Goal: Feedback & Contribution: Contribute content

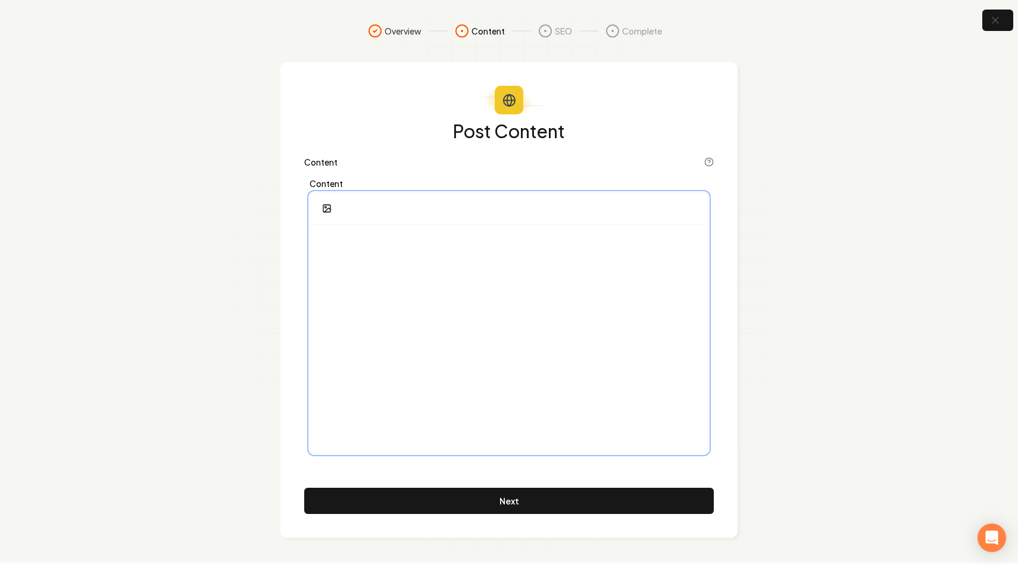
click at [357, 288] on div at bounding box center [509, 338] width 398 height 229
click at [357, 273] on div "***" at bounding box center [509, 338] width 398 height 229
click at [462, 302] on div at bounding box center [509, 338] width 398 height 229
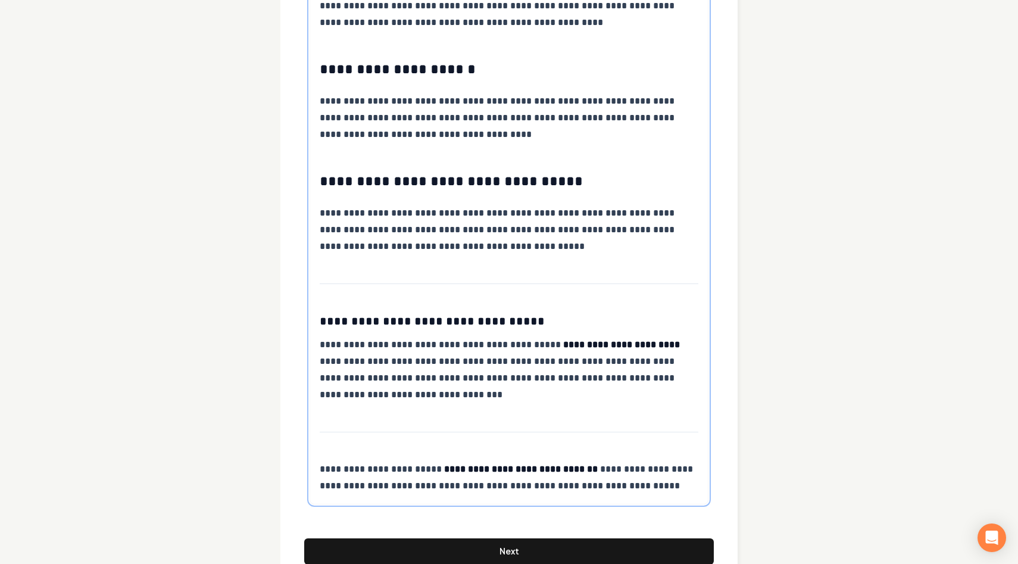
scroll to position [707, 0]
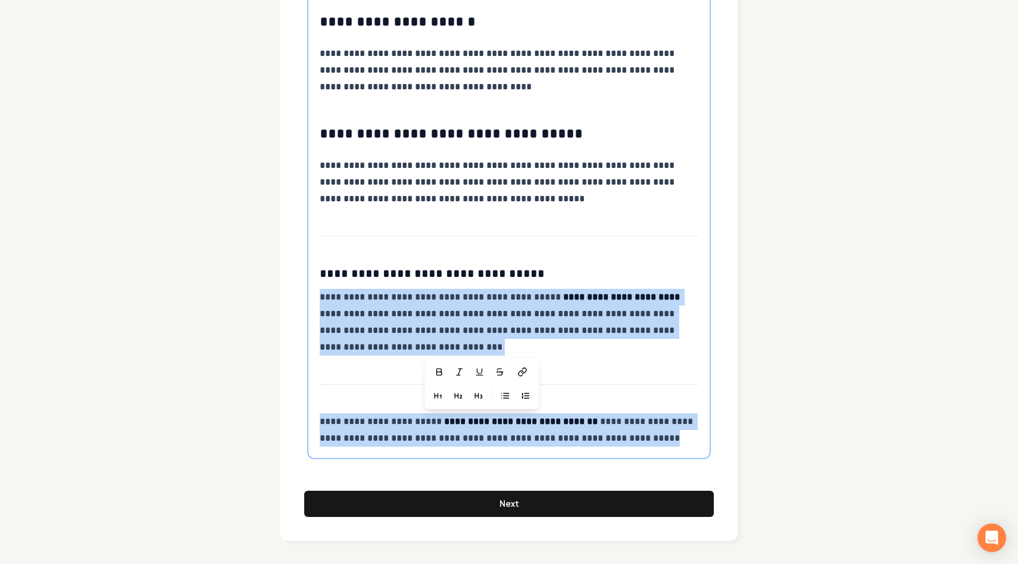
drag, startPoint x: 662, startPoint y: 436, endPoint x: 303, endPoint y: 373, distance: 364.4
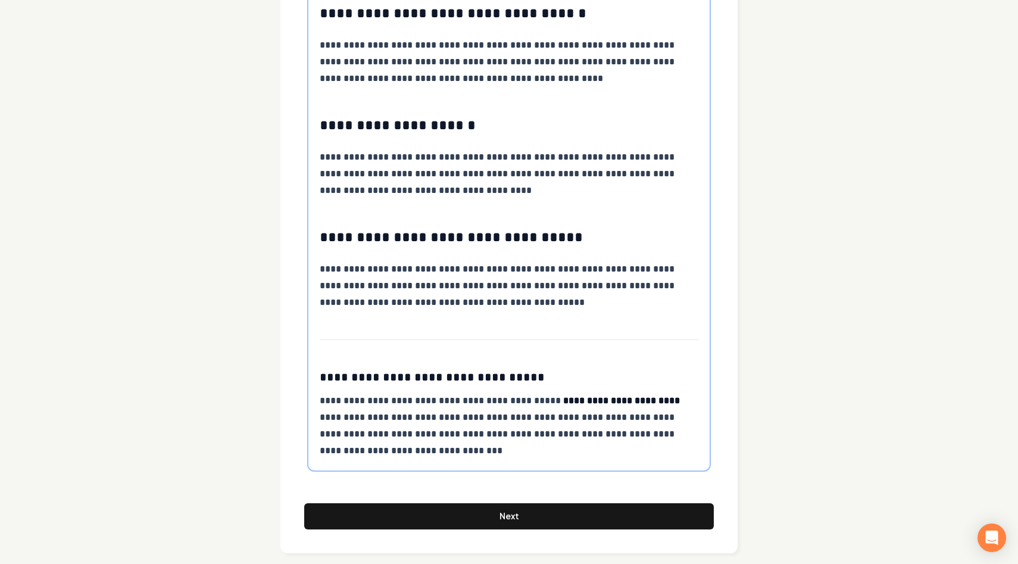
scroll to position [616, 0]
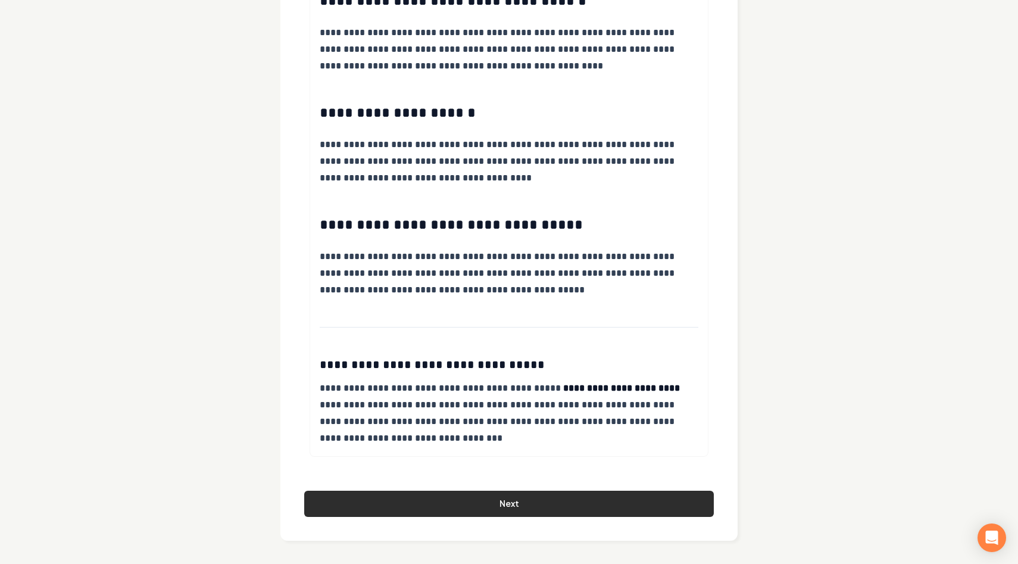
click at [444, 498] on button "Next" at bounding box center [509, 504] width 410 height 26
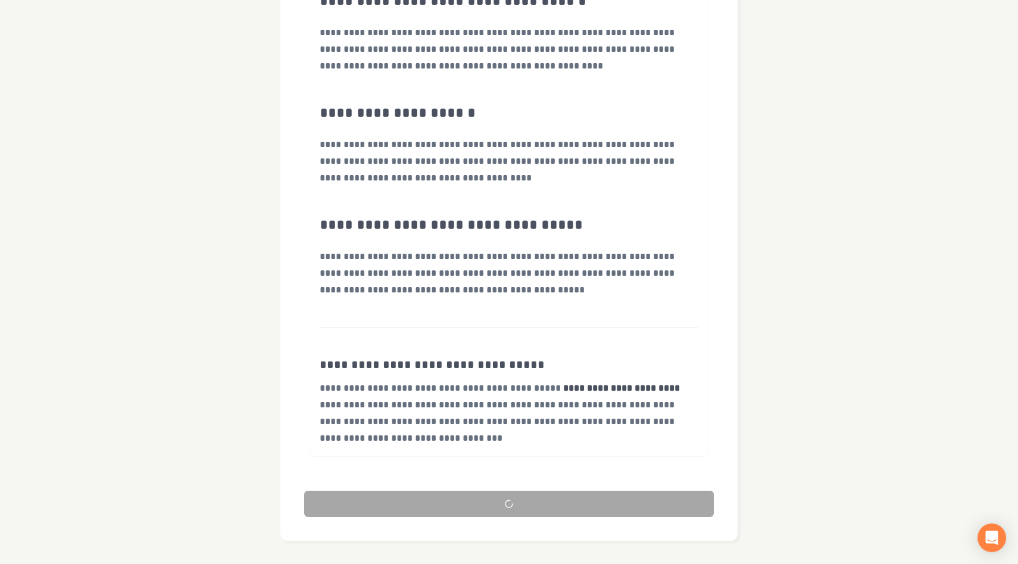
scroll to position [0, 0]
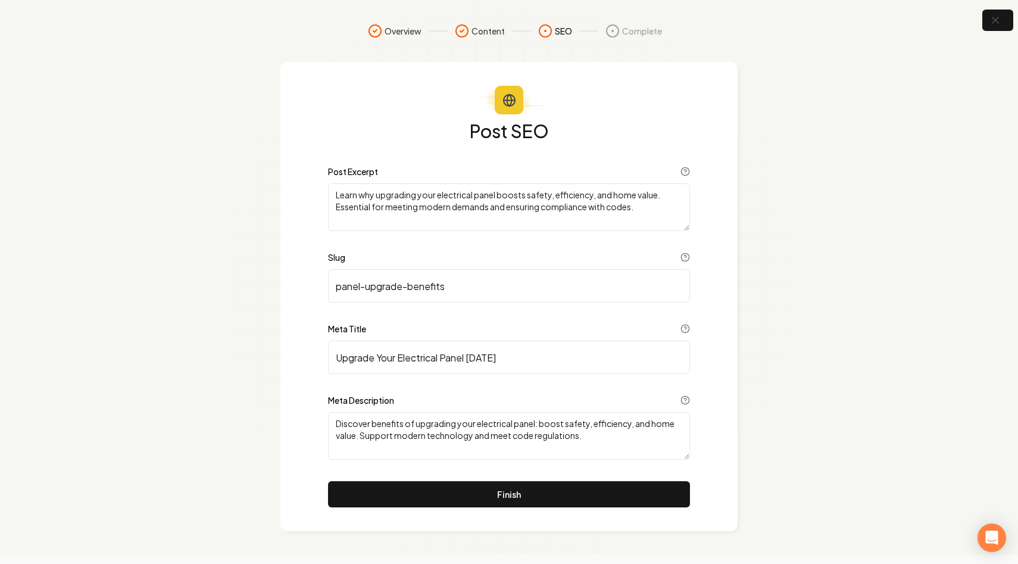
click at [287, 307] on div "Post SEO Post Excerpt Learn why upgrading your electrical panel boosts safety, …" at bounding box center [508, 296] width 457 height 469
click at [649, 199] on textarea "Learn why upgrading your electrical panel boosts safety, efficiency, and home v…" at bounding box center [509, 207] width 362 height 48
click at [337, 288] on input "panel-upgrade-benefits" at bounding box center [509, 285] width 362 height 33
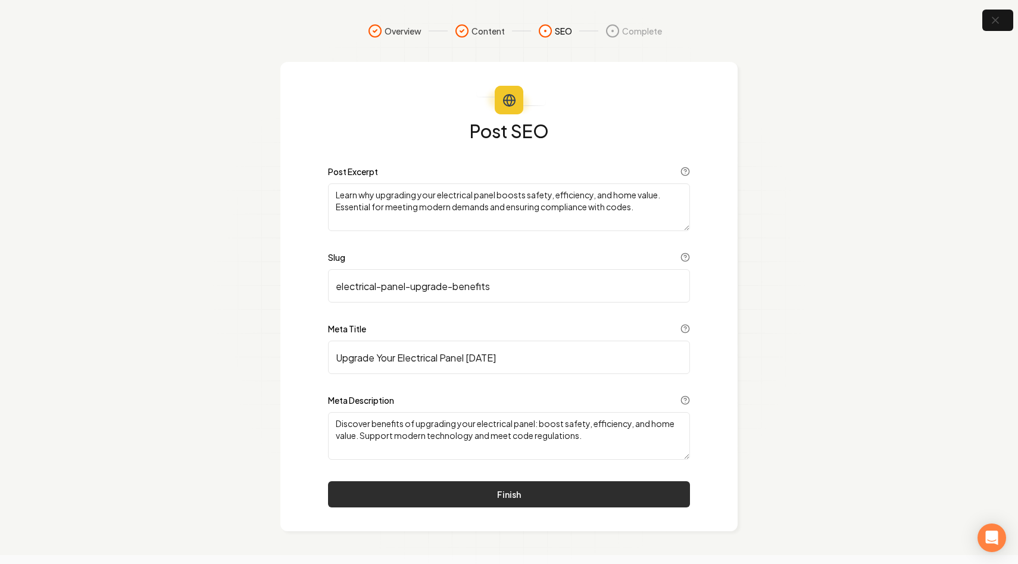
type input "electrical-panel-upgrade-benefits"
click at [427, 490] on button "Finish" at bounding box center [509, 494] width 362 height 26
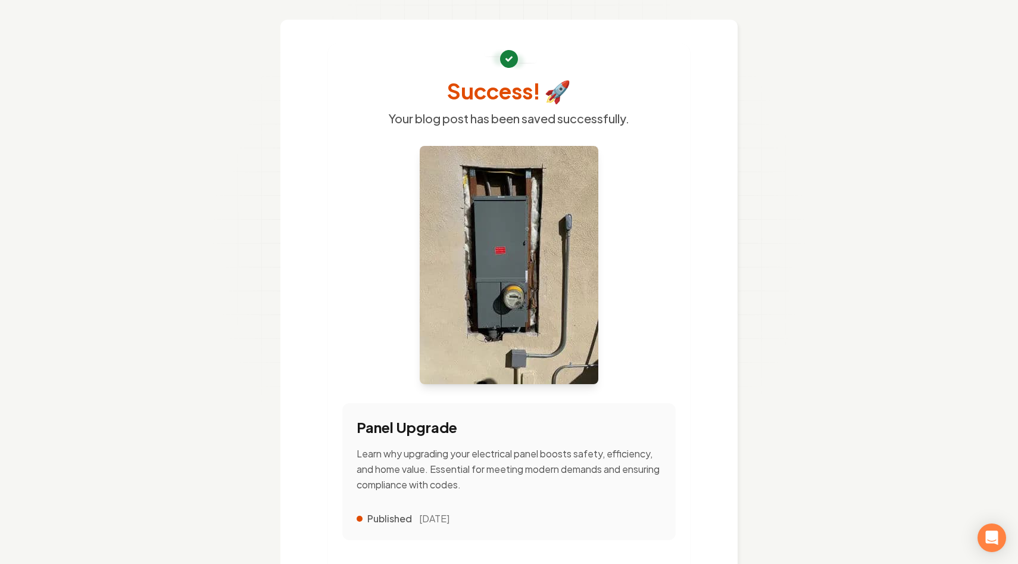
scroll to position [45, 0]
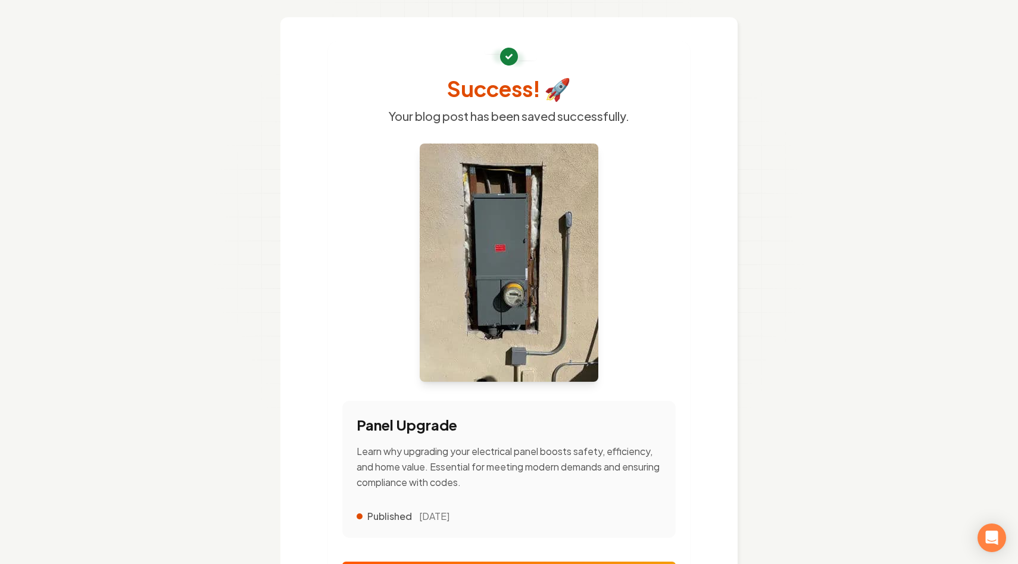
click at [532, 561] on link "View Published Post" at bounding box center [508, 574] width 333 height 26
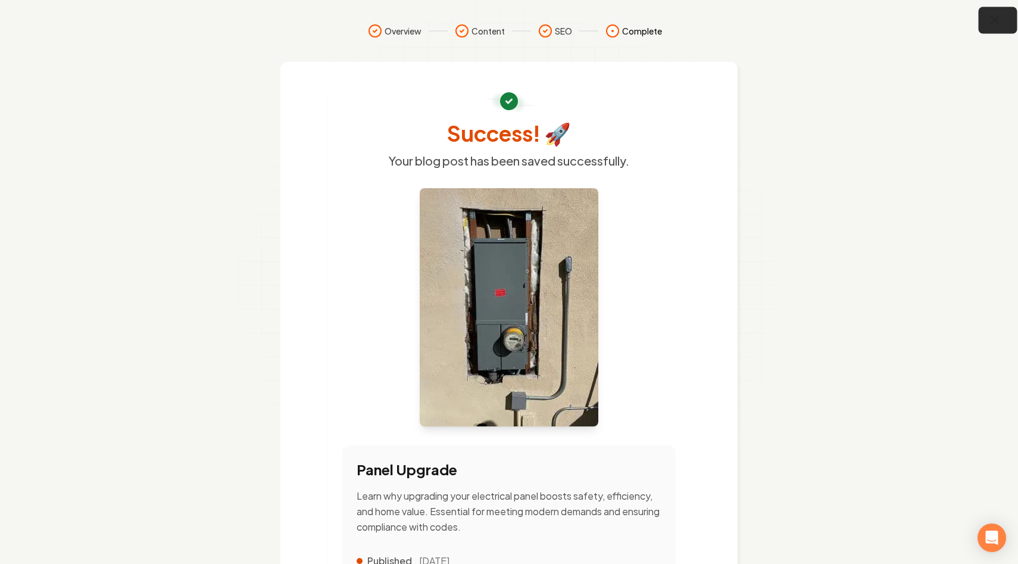
click at [996, 12] on button "button" at bounding box center [998, 20] width 39 height 27
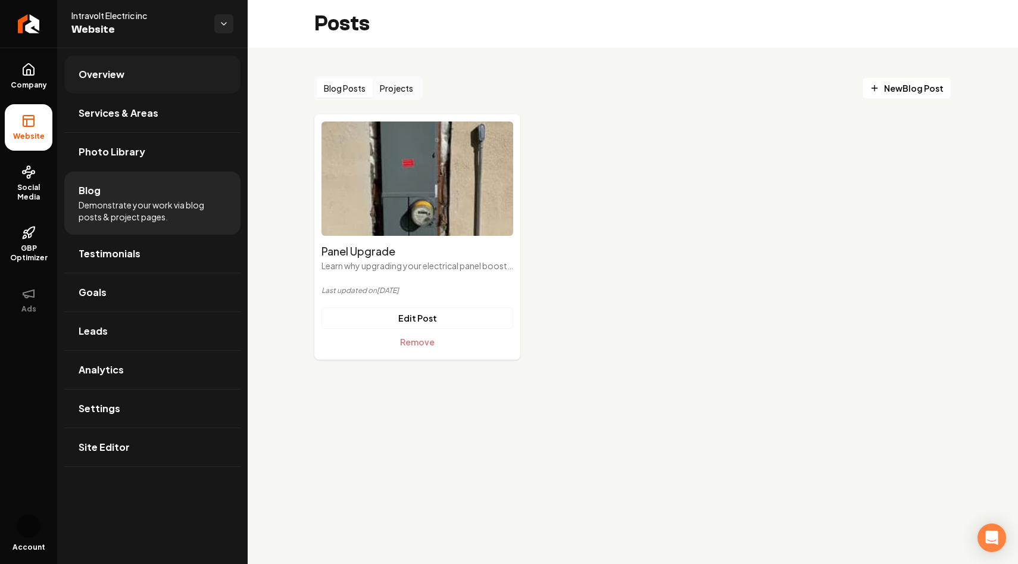
click at [113, 80] on span "Overview" at bounding box center [102, 74] width 46 height 14
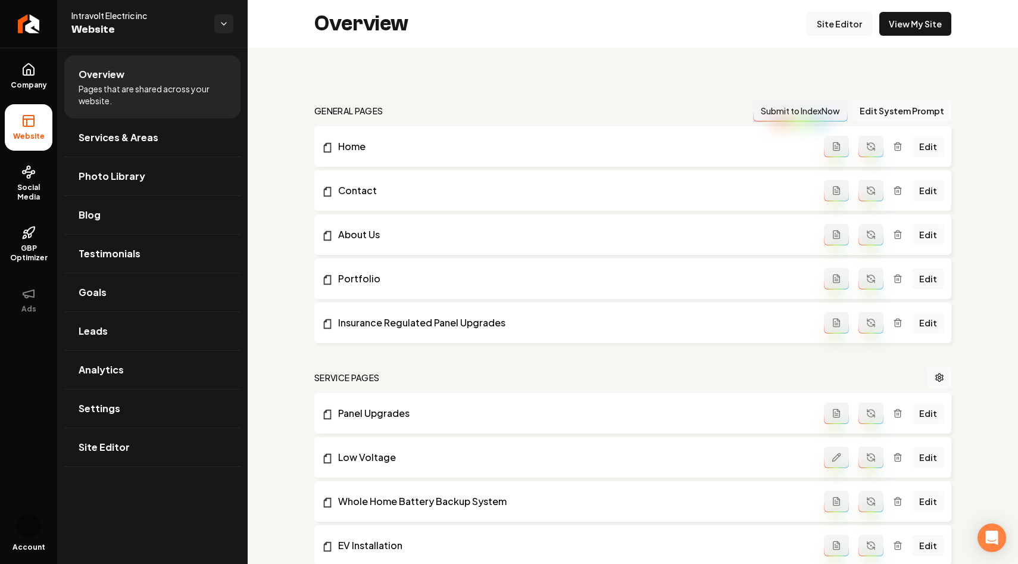
click at [848, 21] on link "Site Editor" at bounding box center [839, 24] width 65 height 24
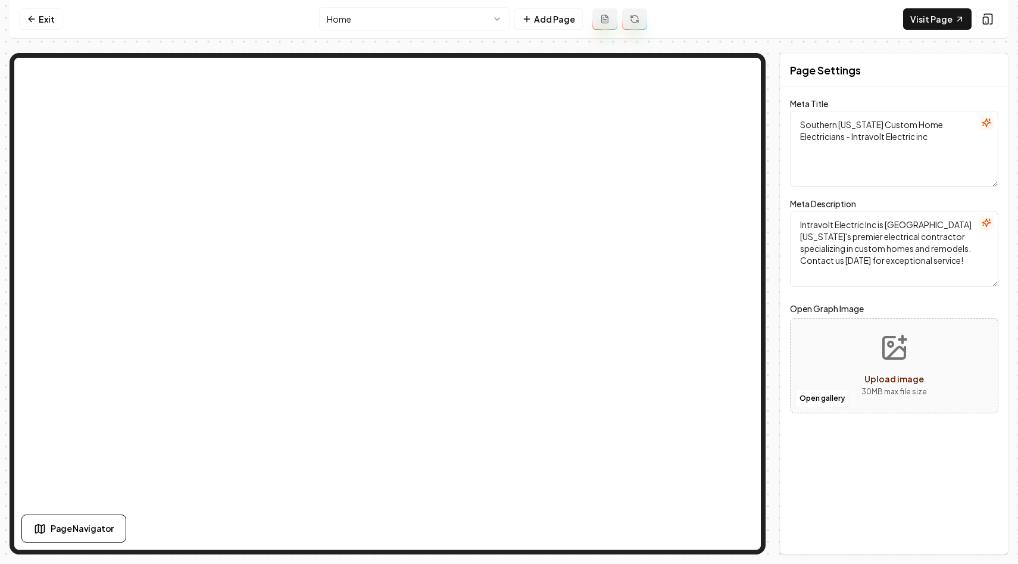
click at [473, 21] on html "Computer Required This feature is only available on a computer. Please switch t…" at bounding box center [509, 282] width 1018 height 564
click at [454, 17] on html "Computer Required This feature is only available on a computer. Please switch t…" at bounding box center [509, 282] width 1018 height 564
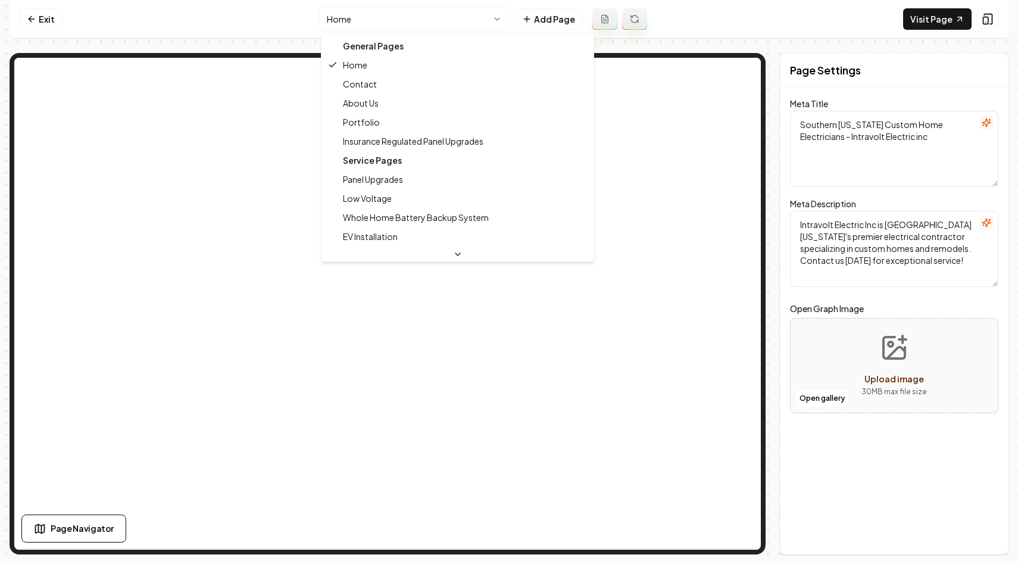
click at [460, 14] on html "Computer Required This feature is only available on a computer. Please switch t…" at bounding box center [509, 282] width 1018 height 564
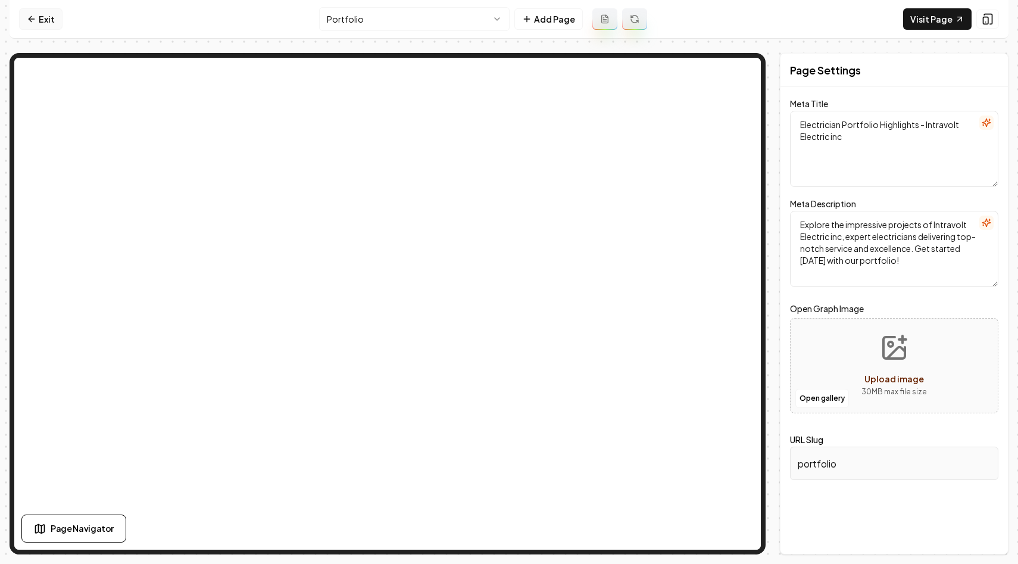
click at [45, 26] on link "Exit" at bounding box center [40, 18] width 43 height 21
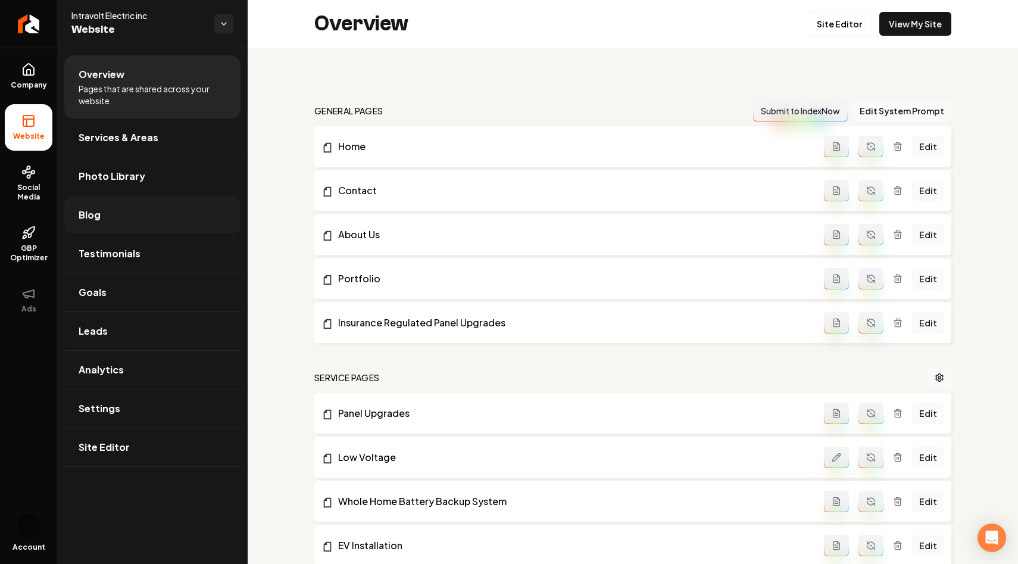
click at [94, 226] on link "Blog" at bounding box center [152, 215] width 176 height 38
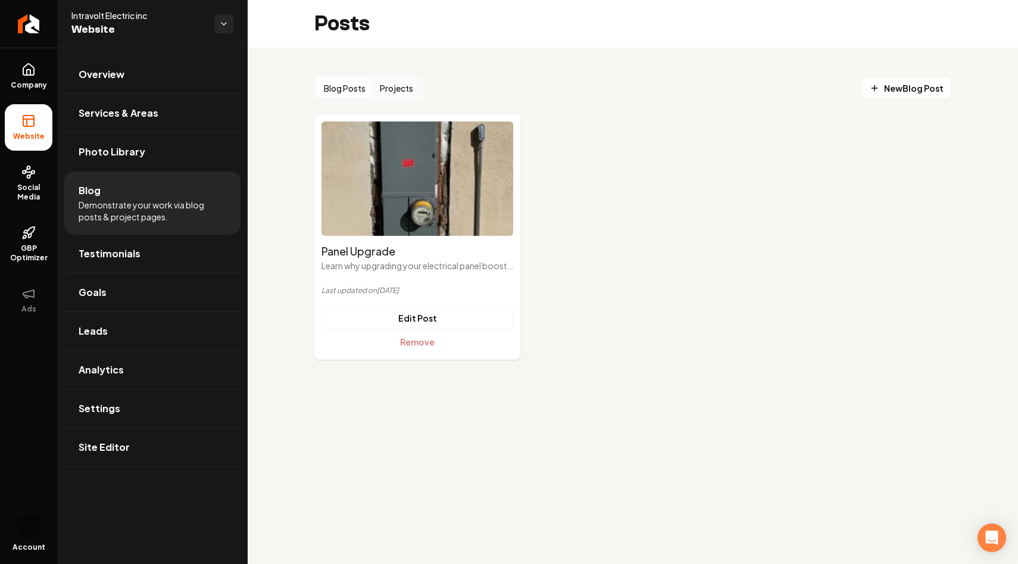
click at [288, 316] on div "Blog Posts Projects New Blog Post Panel Upgrade Learn why upgrading your electr…" at bounding box center [633, 218] width 770 height 341
click at [417, 316] on link "Edit Post" at bounding box center [417, 317] width 192 height 21
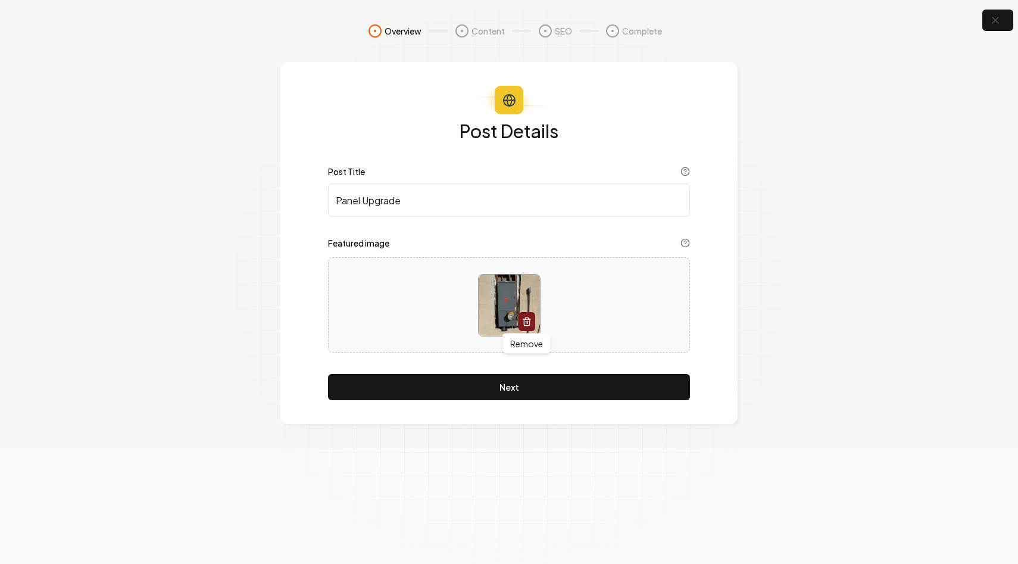
click at [527, 323] on line "button" at bounding box center [527, 322] width 0 height 2
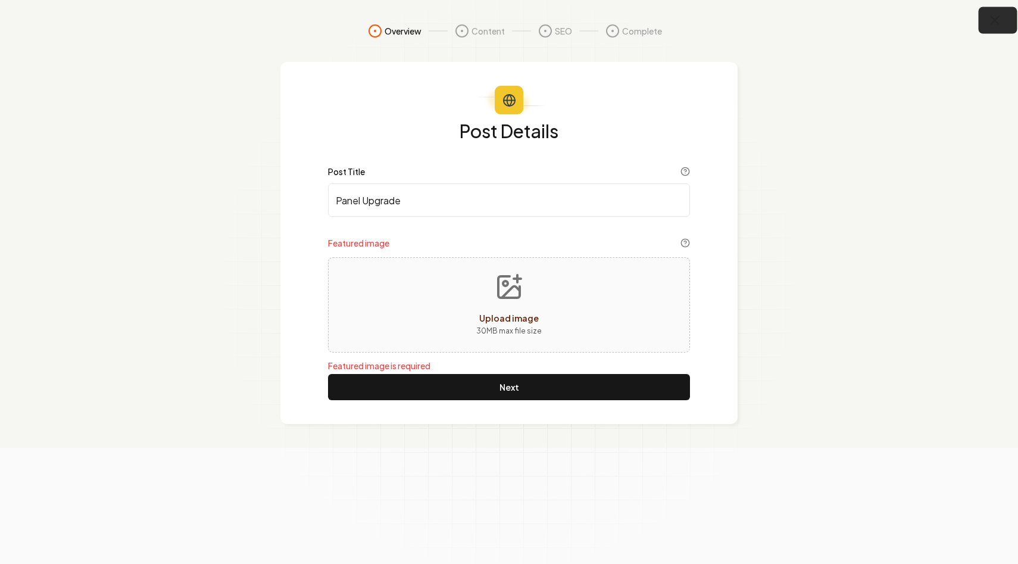
click at [999, 20] on icon "button" at bounding box center [995, 20] width 15 height 15
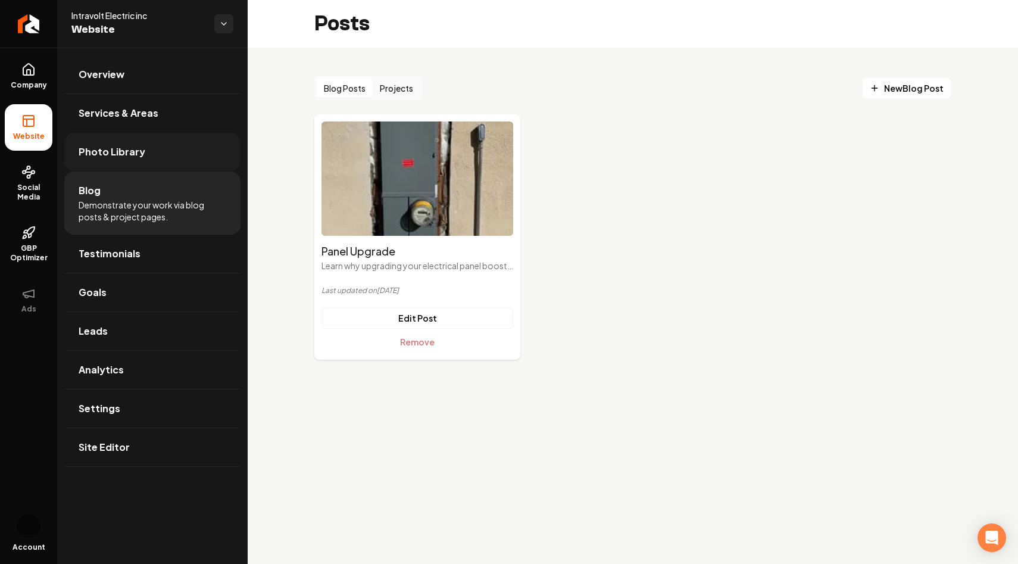
click at [138, 160] on link "Photo Library" at bounding box center [152, 152] width 176 height 38
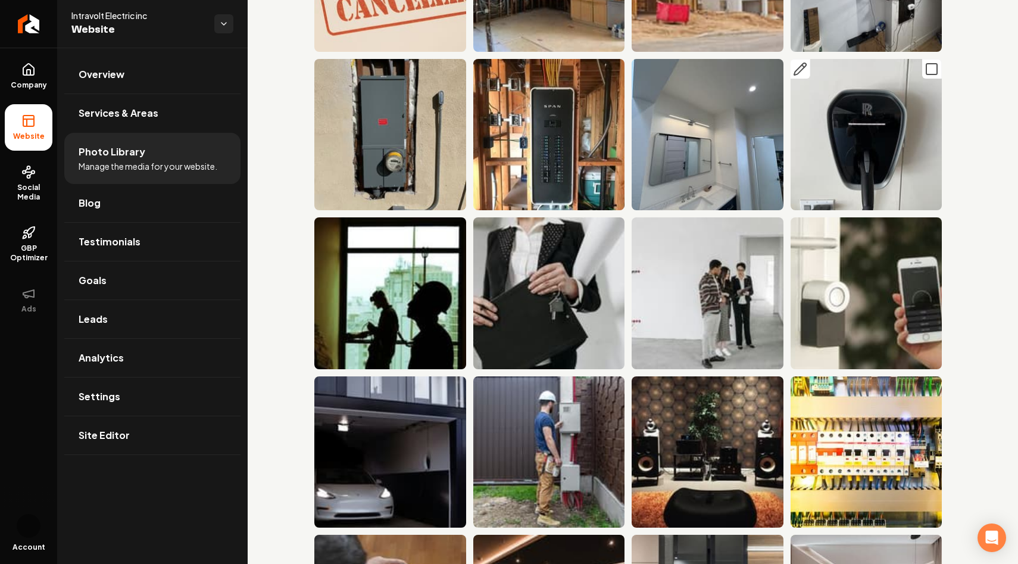
scroll to position [183, 0]
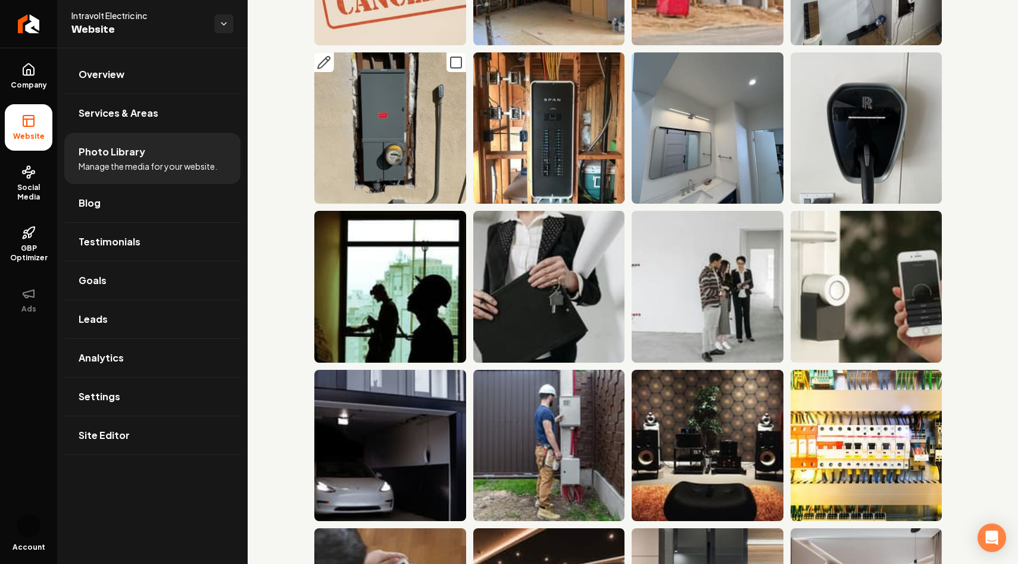
click at [396, 150] on img "Main content area" at bounding box center [390, 128] width 152 height 152
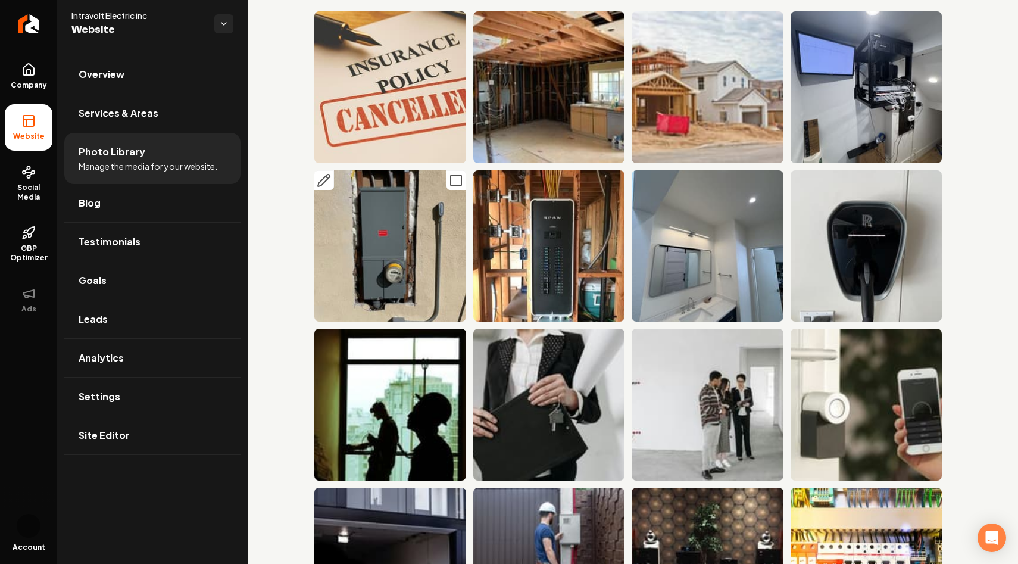
scroll to position [57, 0]
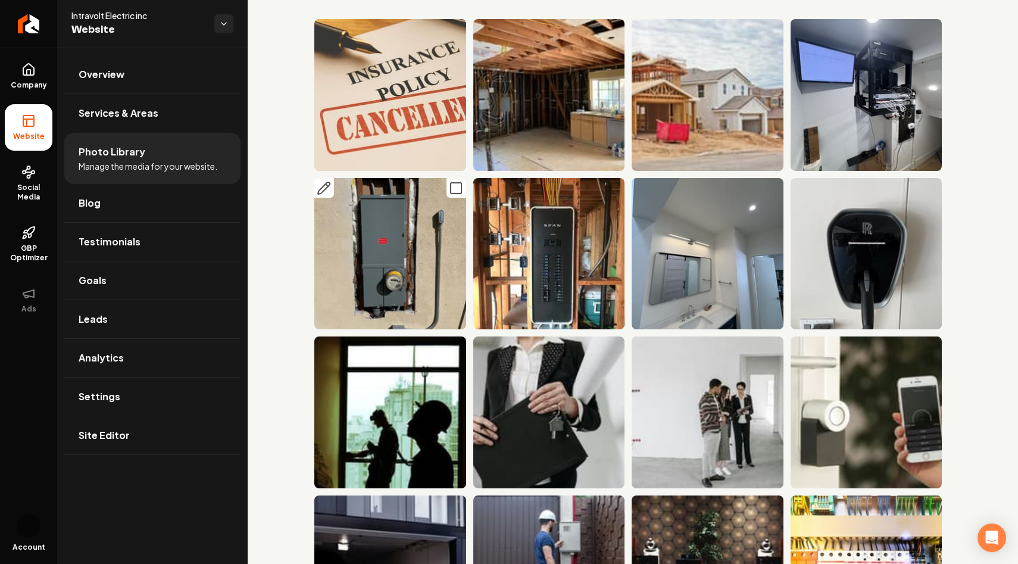
click at [390, 234] on img "Main content area" at bounding box center [390, 254] width 152 height 152
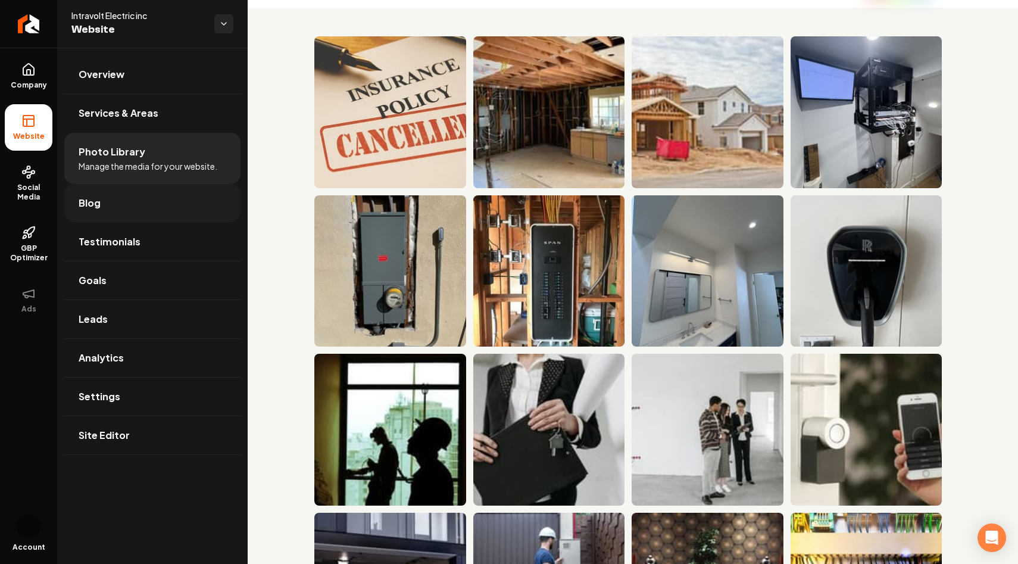
scroll to position [0, 0]
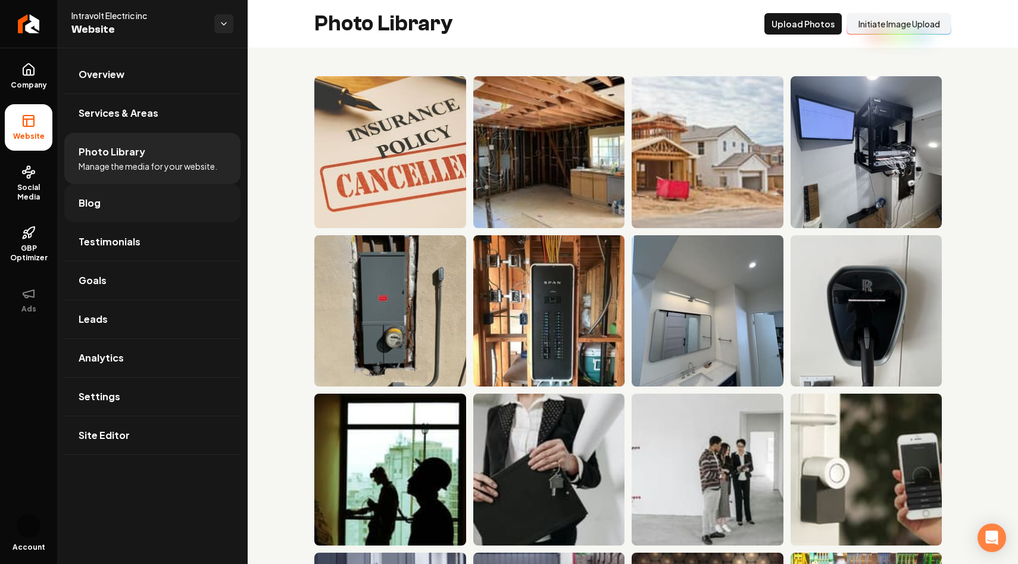
click at [88, 213] on link "Blog" at bounding box center [152, 203] width 176 height 38
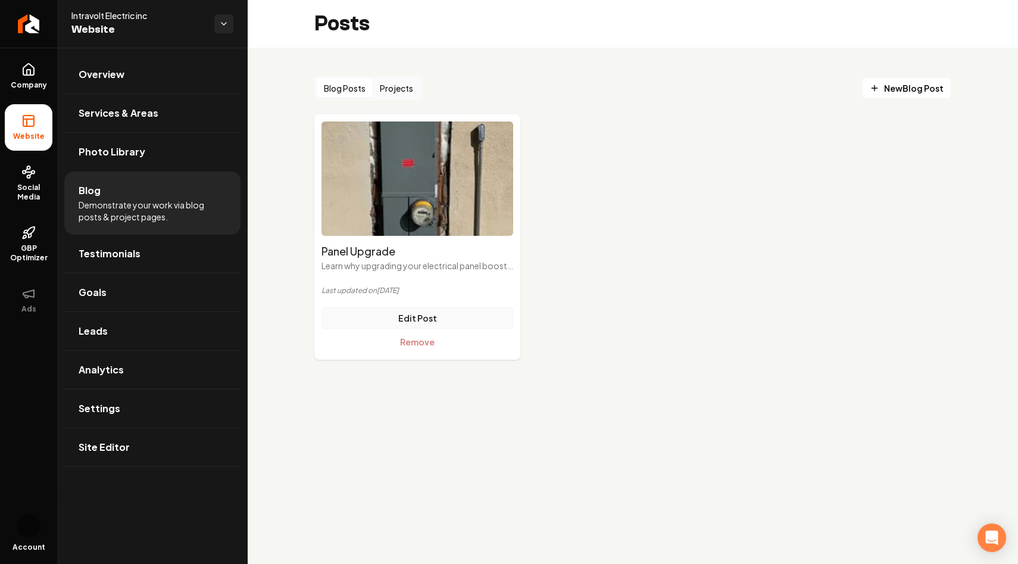
click at [445, 326] on link "Edit Post" at bounding box center [417, 317] width 192 height 21
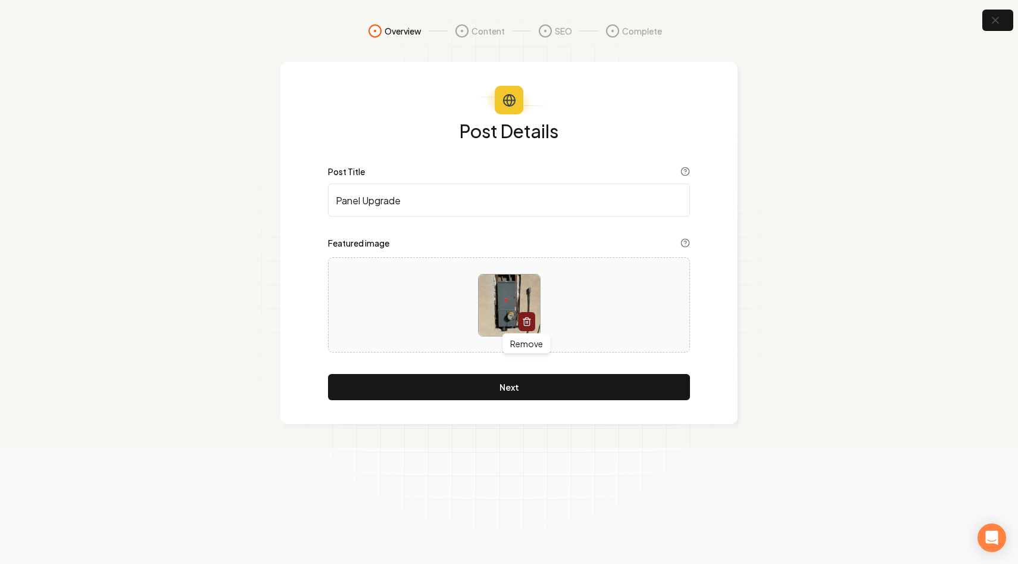
click at [526, 316] on button "button" at bounding box center [527, 321] width 17 height 19
click at [494, 321] on span "Upload image" at bounding box center [509, 318] width 60 height 11
type input "**********"
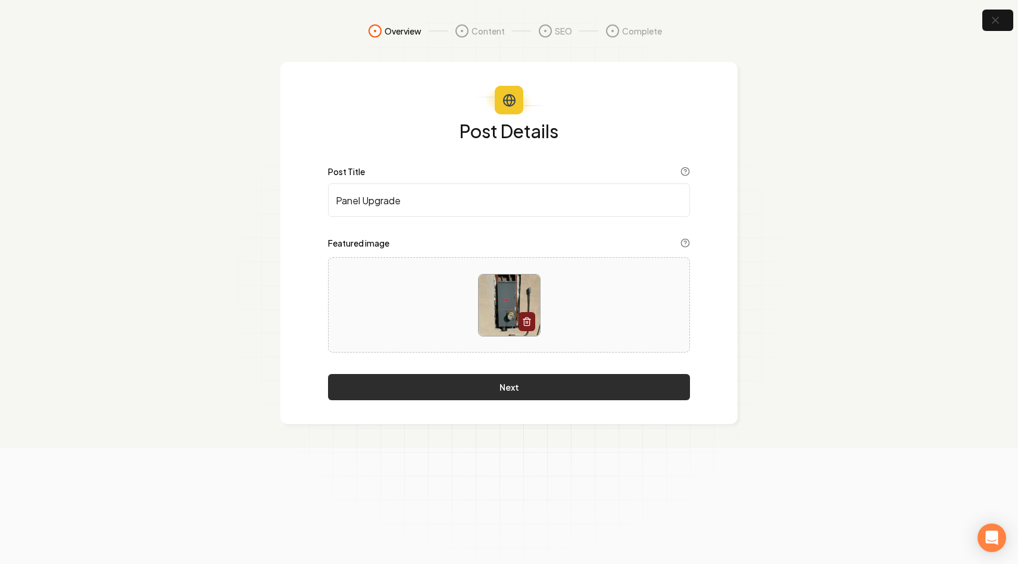
click at [569, 380] on button "Next" at bounding box center [509, 387] width 362 height 26
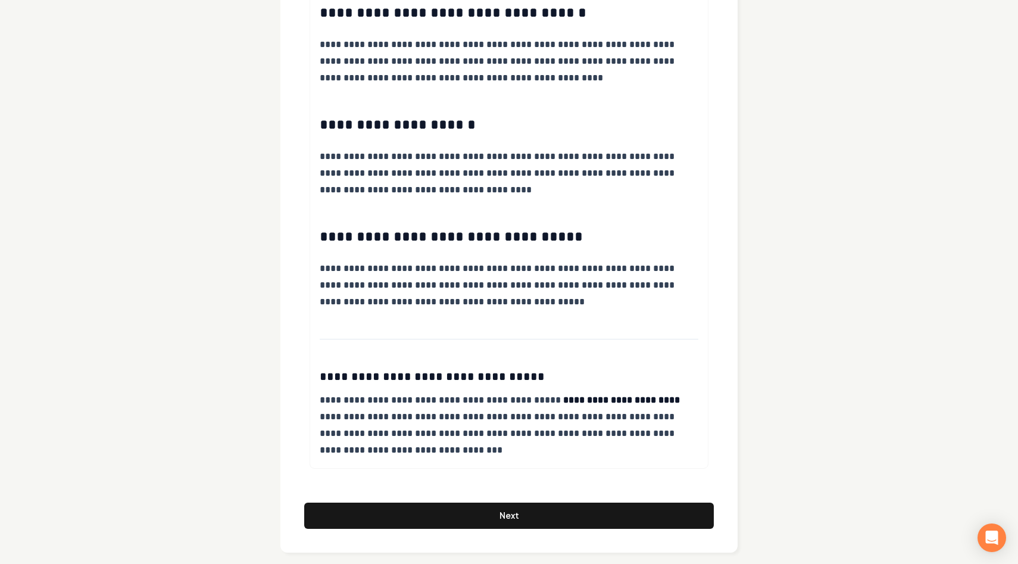
scroll to position [616, 0]
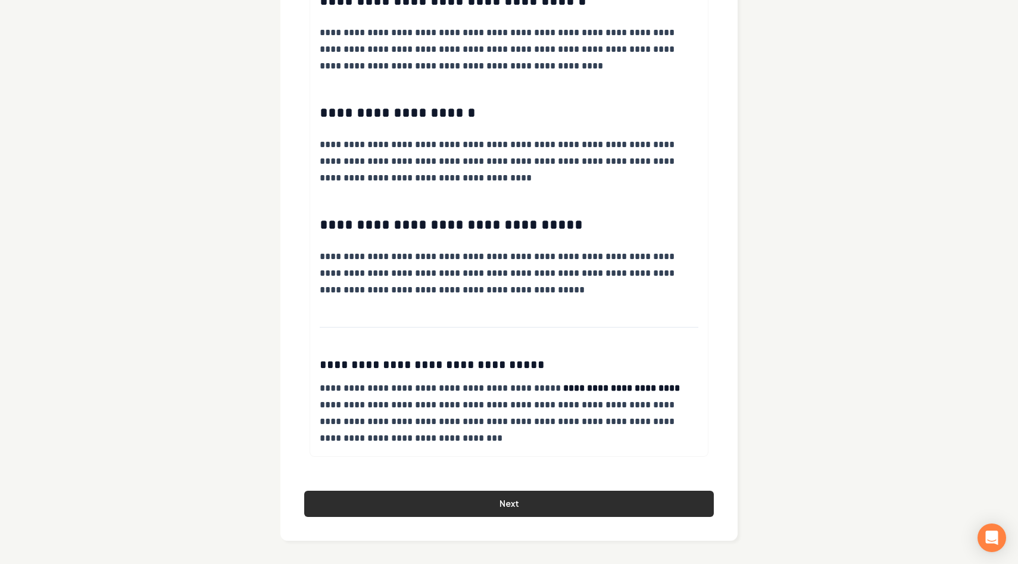
click at [569, 507] on button "Next" at bounding box center [509, 504] width 410 height 26
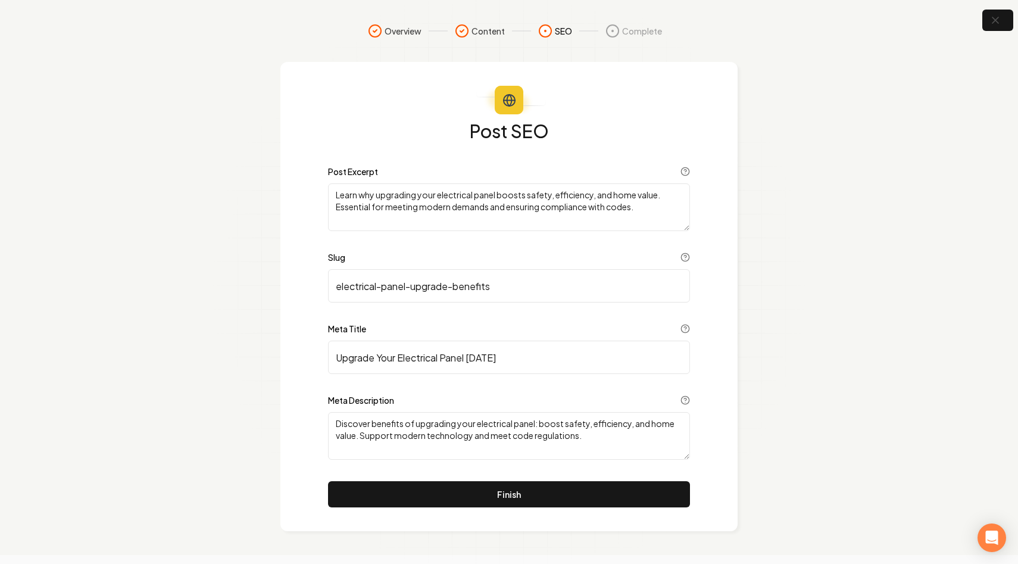
scroll to position [0, 0]
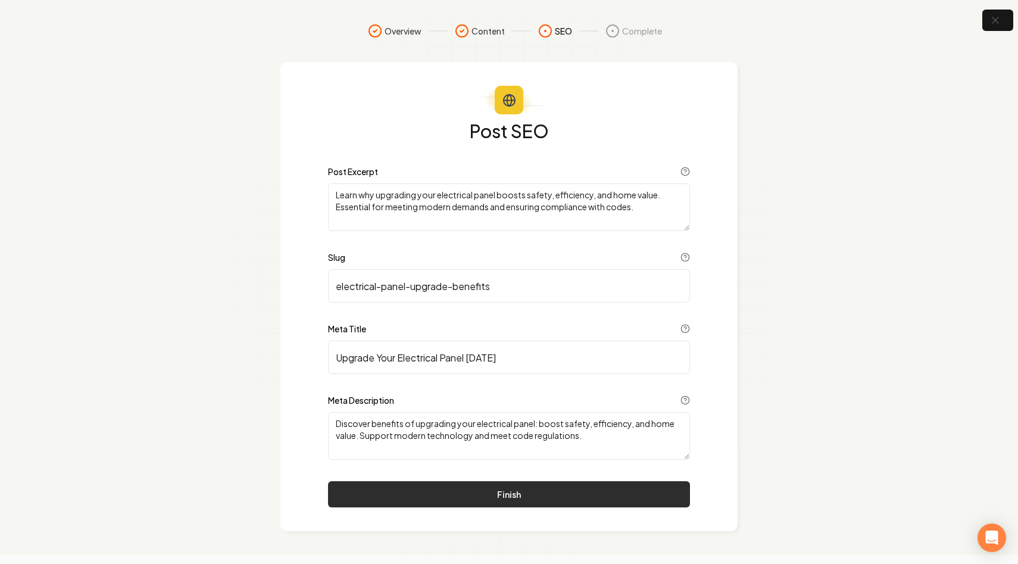
click at [570, 496] on button "Finish" at bounding box center [509, 494] width 362 height 26
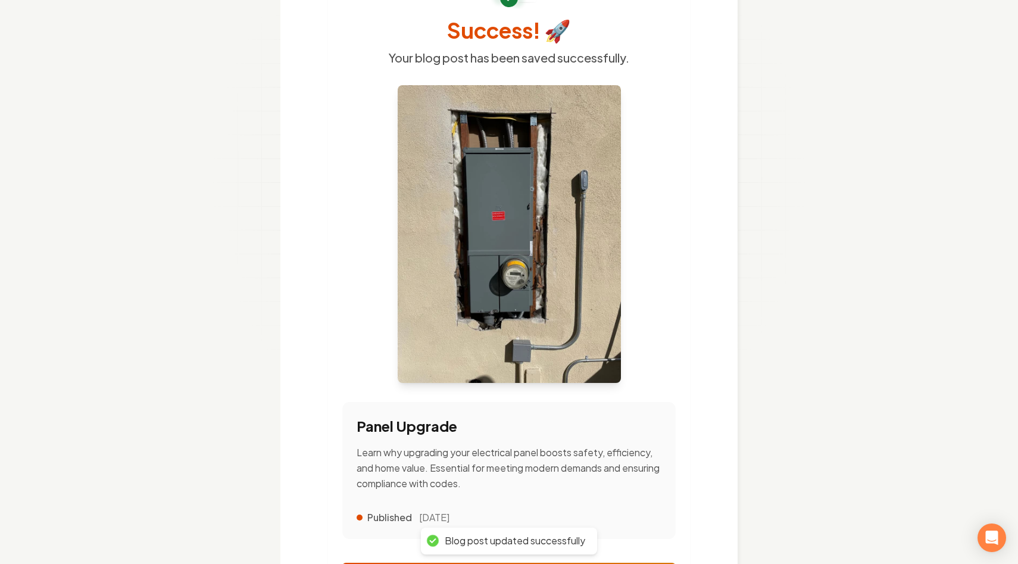
scroll to position [205, 0]
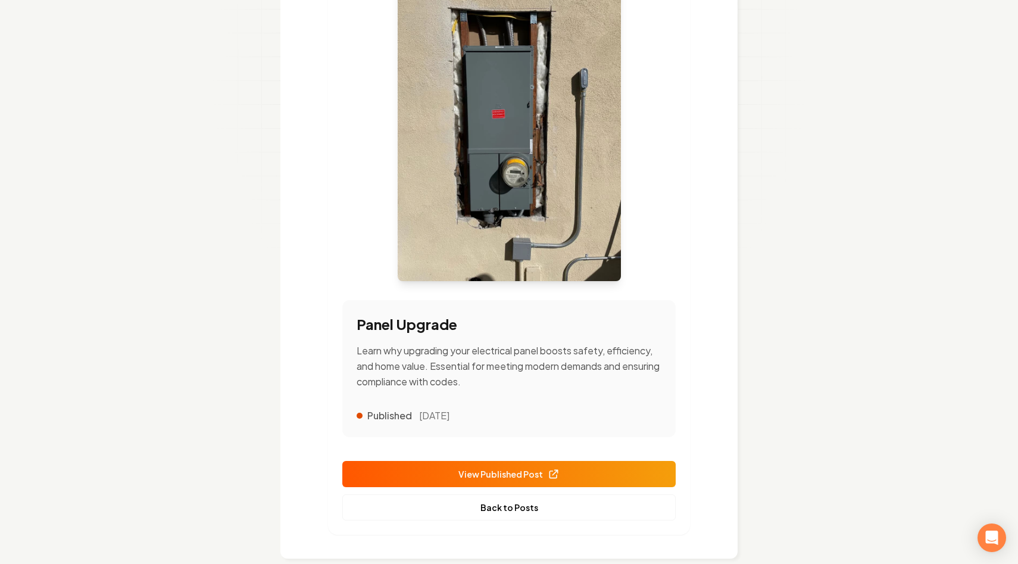
click at [555, 470] on icon at bounding box center [553, 474] width 8 height 8
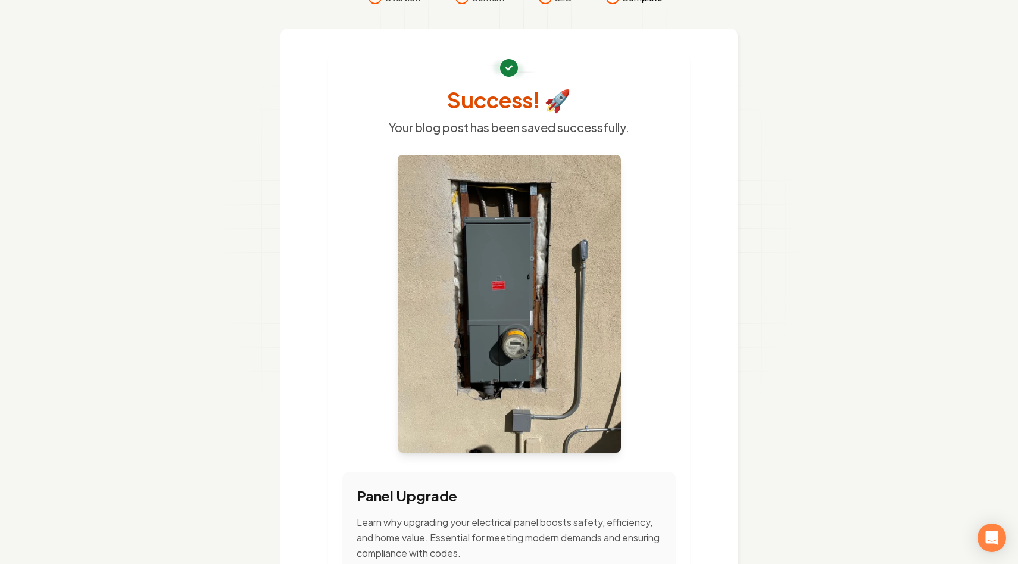
scroll to position [0, 0]
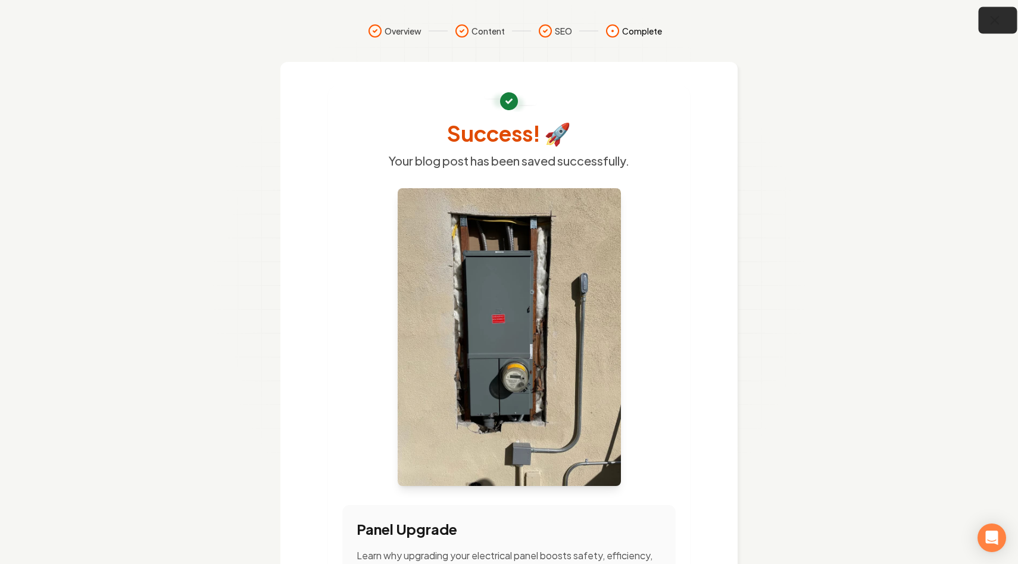
click at [993, 26] on icon "button" at bounding box center [995, 20] width 15 height 15
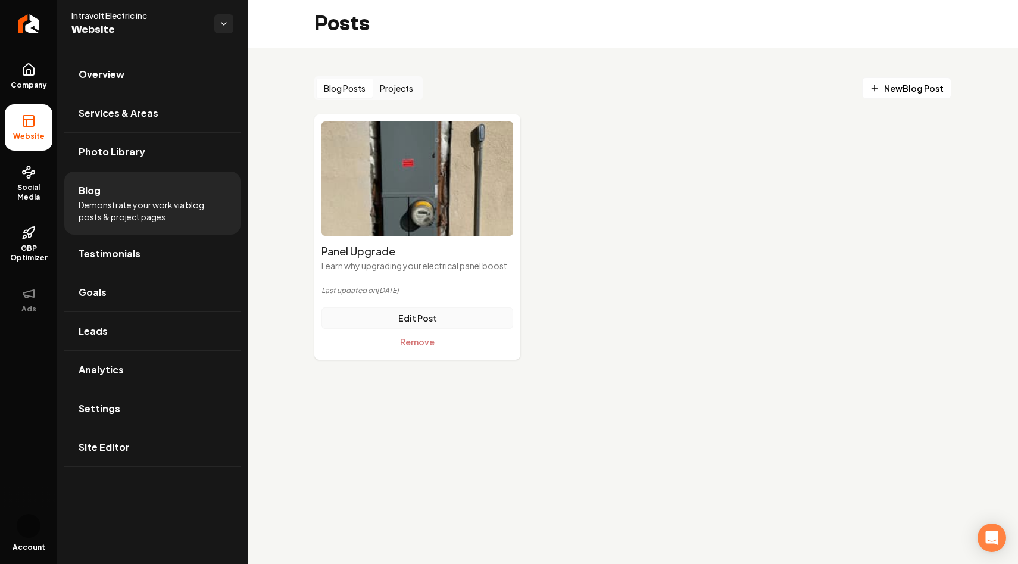
click at [406, 321] on link "Edit Post" at bounding box center [417, 317] width 192 height 21
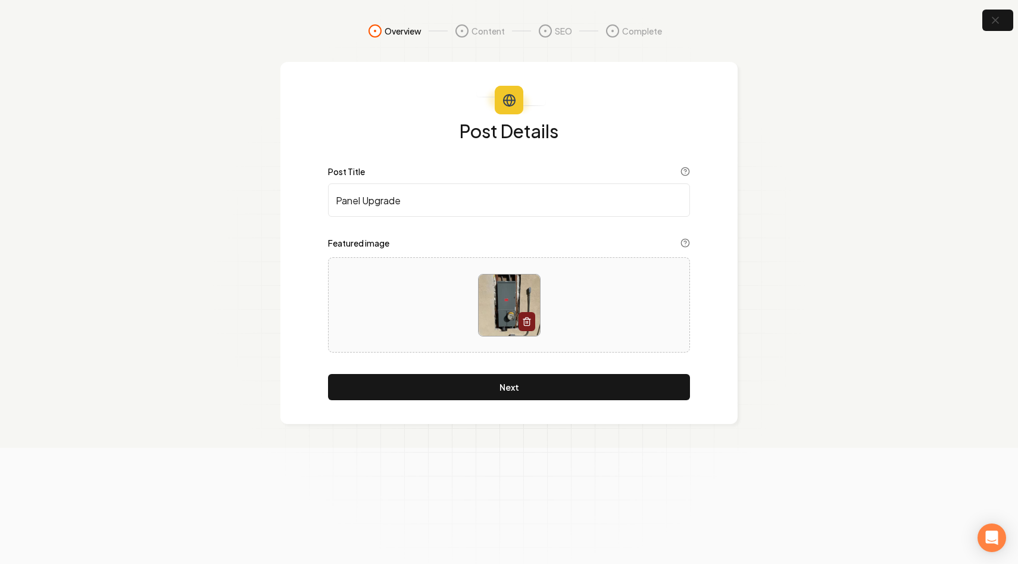
click at [333, 204] on input "Panel Upgrade" at bounding box center [509, 199] width 362 height 33
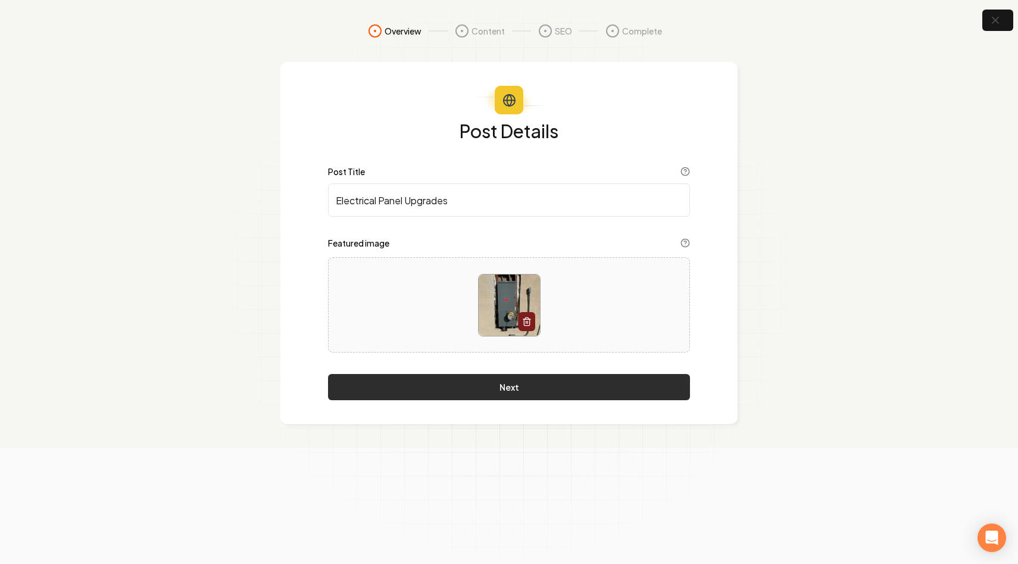
type input "Electrical Panel Upgrades"
click at [484, 399] on button "Next" at bounding box center [509, 387] width 362 height 26
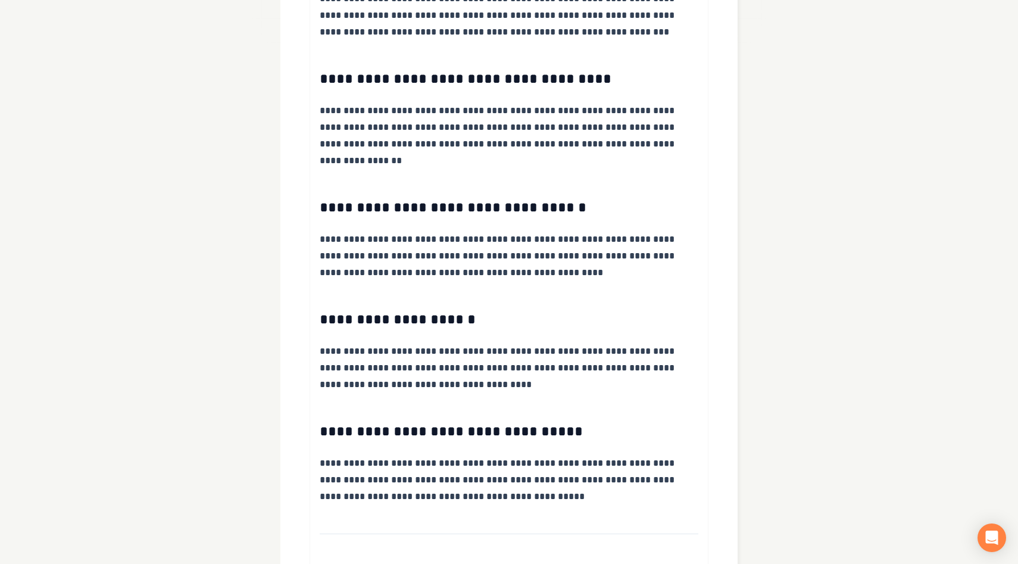
scroll to position [616, 0]
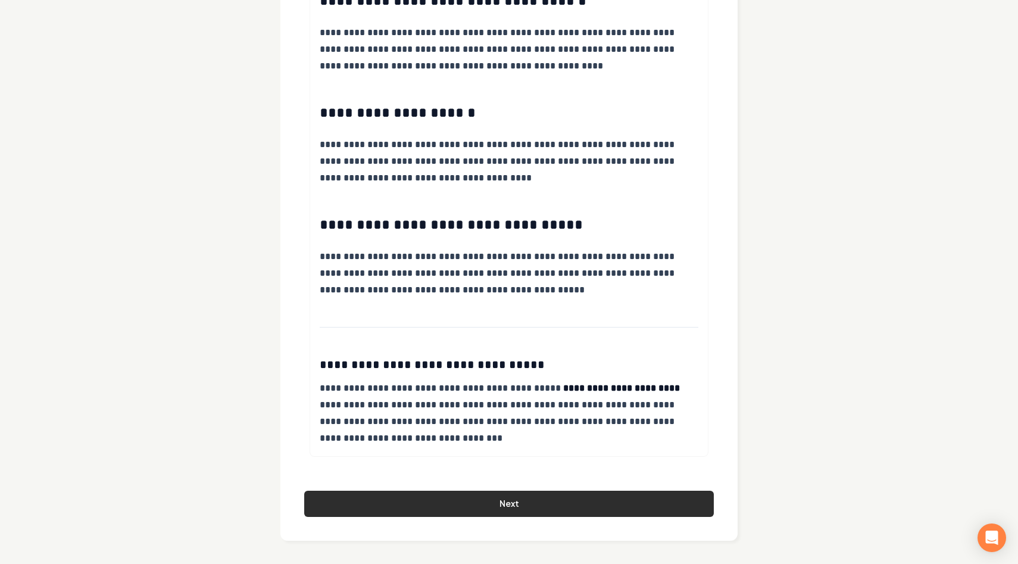
click at [515, 501] on button "Next" at bounding box center [509, 504] width 410 height 26
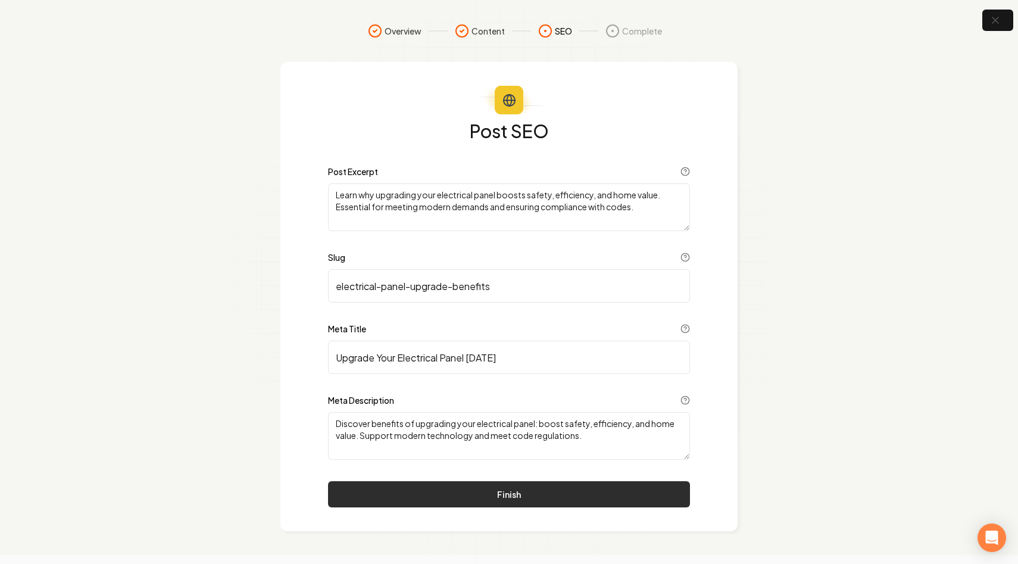
click at [522, 495] on button "Finish" at bounding box center [509, 494] width 362 height 26
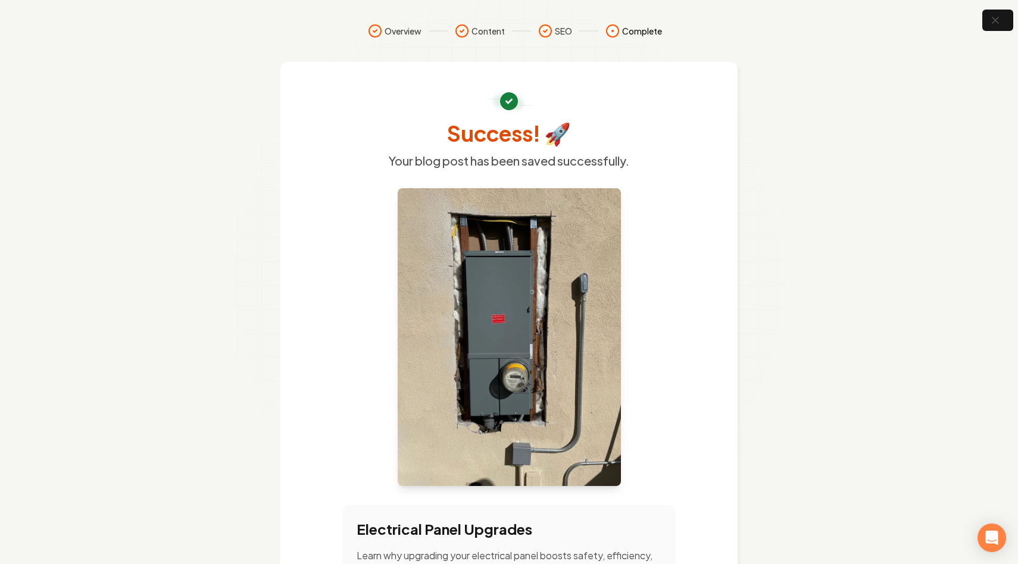
scroll to position [218, 0]
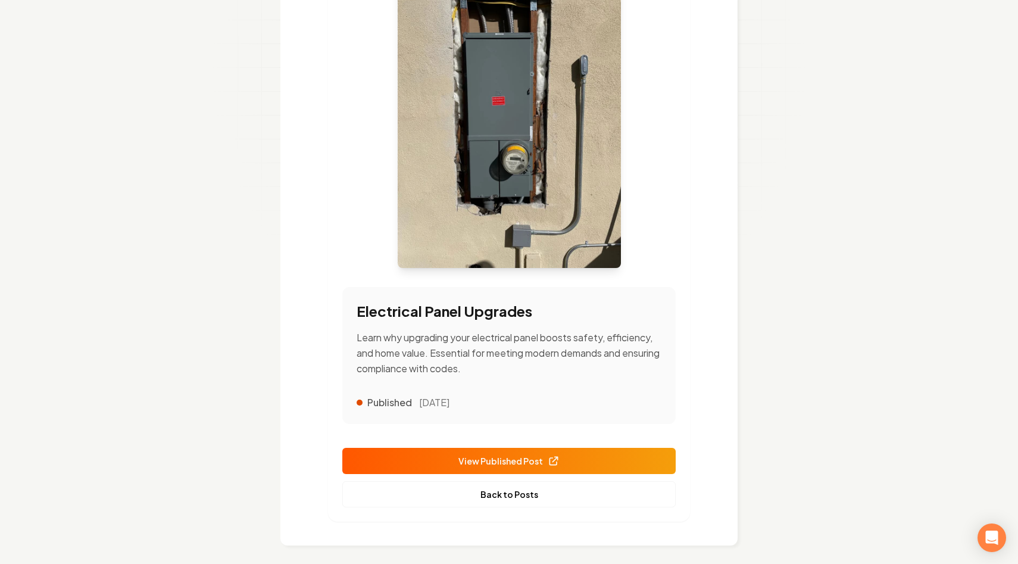
click at [601, 467] on link "View Published Post" at bounding box center [508, 461] width 333 height 26
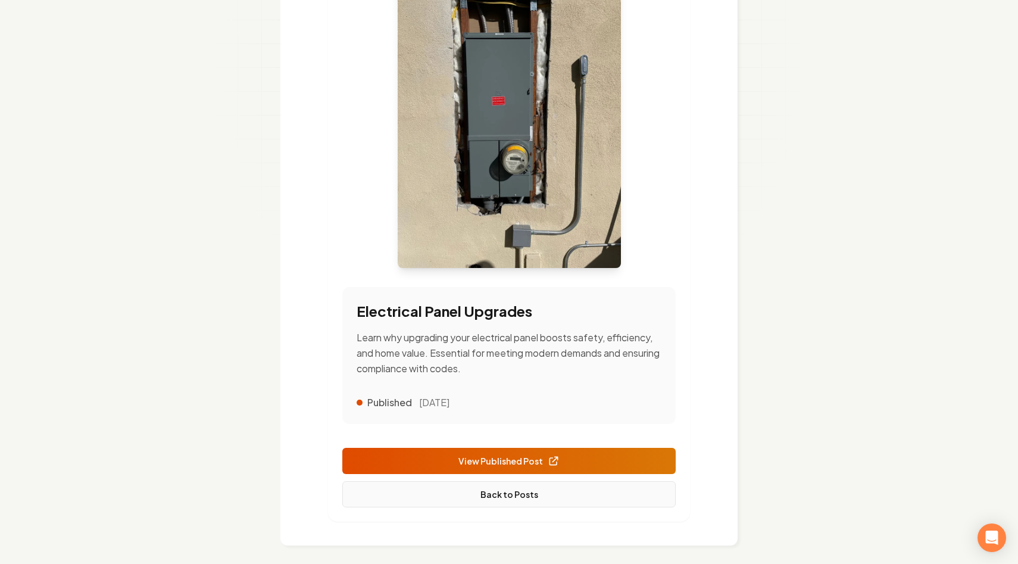
click at [487, 501] on link "Back to Posts" at bounding box center [508, 494] width 333 height 26
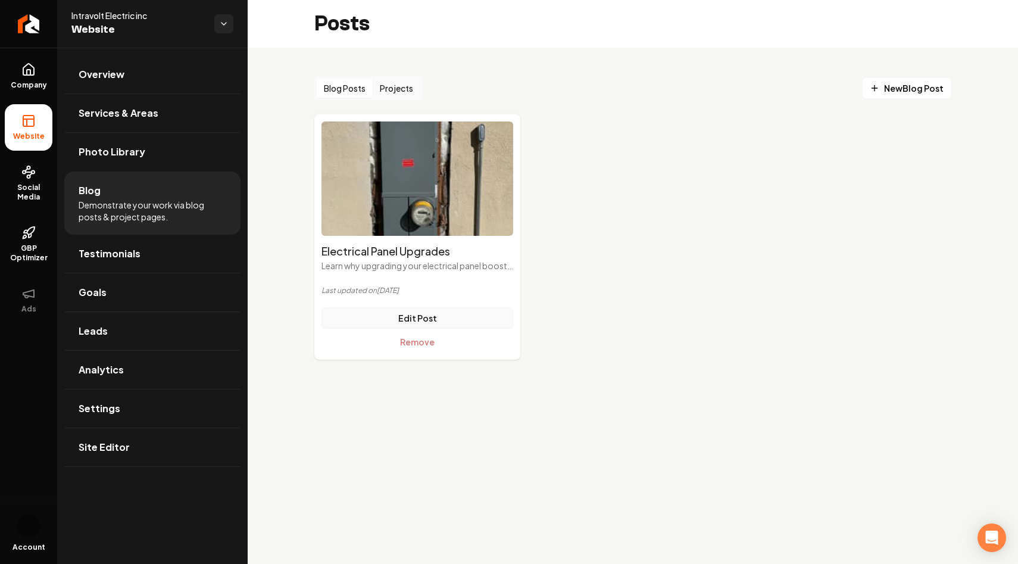
click at [436, 322] on link "Edit Post" at bounding box center [417, 317] width 192 height 21
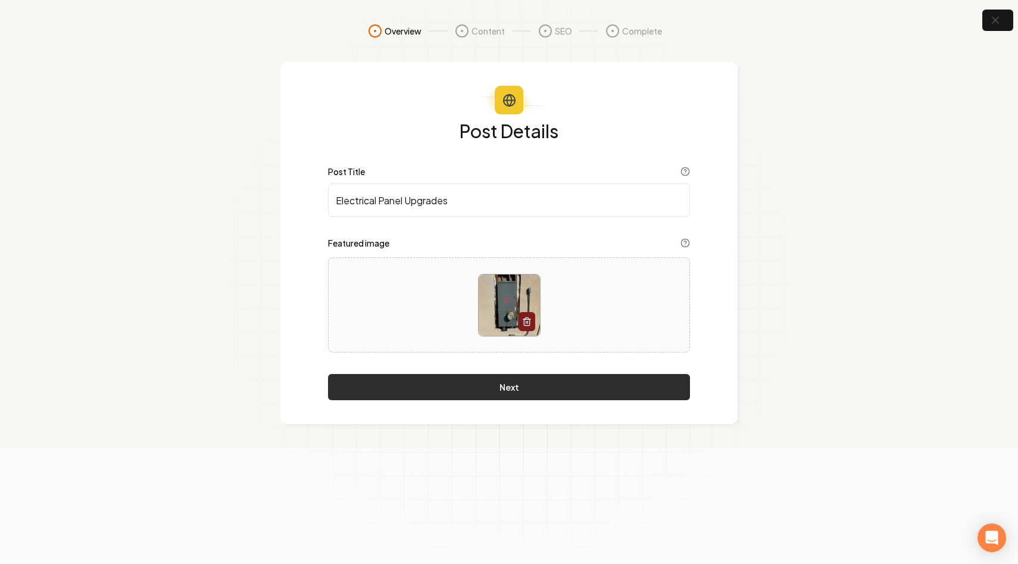
click at [546, 397] on button "Next" at bounding box center [509, 387] width 362 height 26
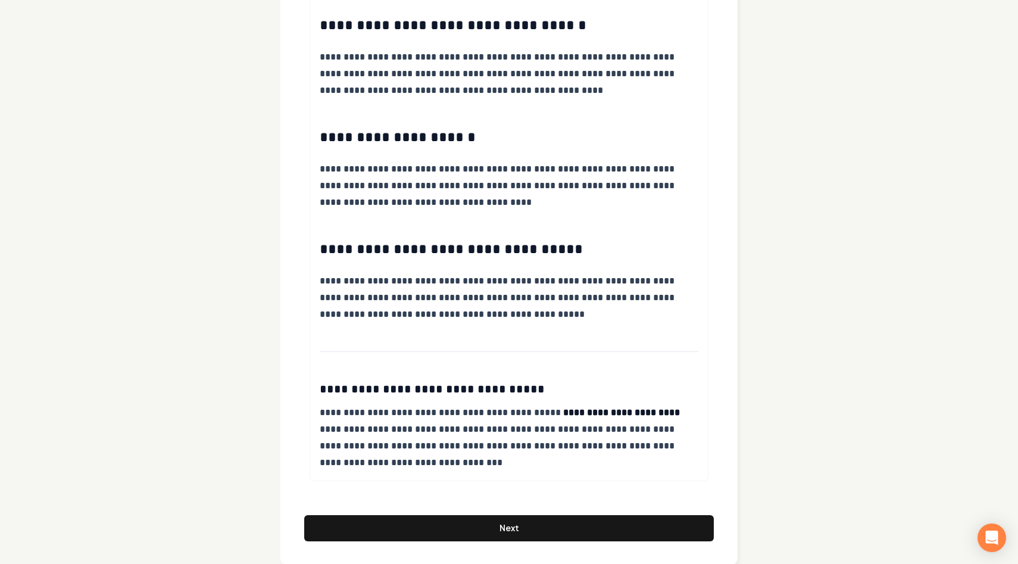
scroll to position [600, 0]
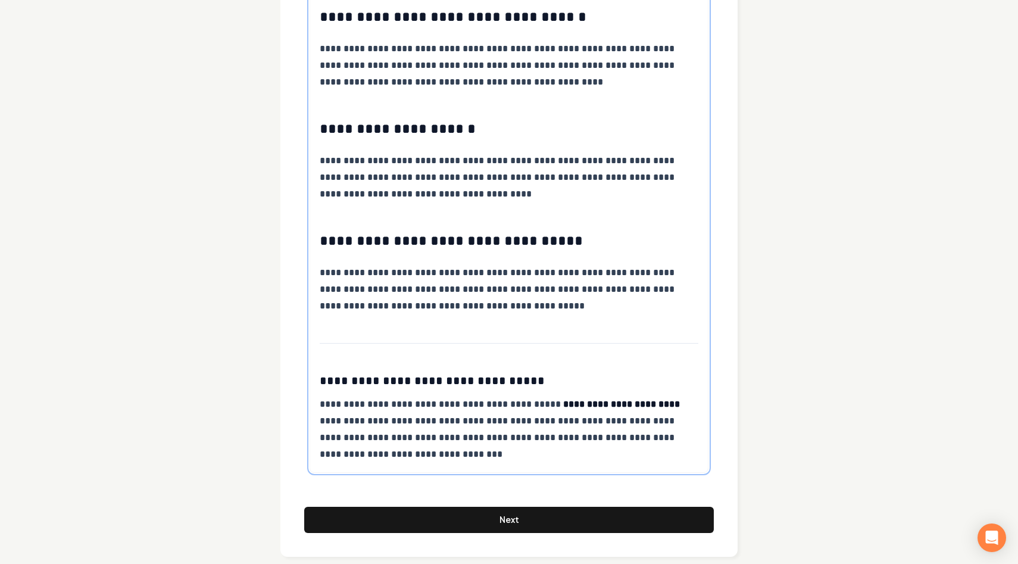
click at [441, 402] on p "**********" at bounding box center [509, 429] width 379 height 67
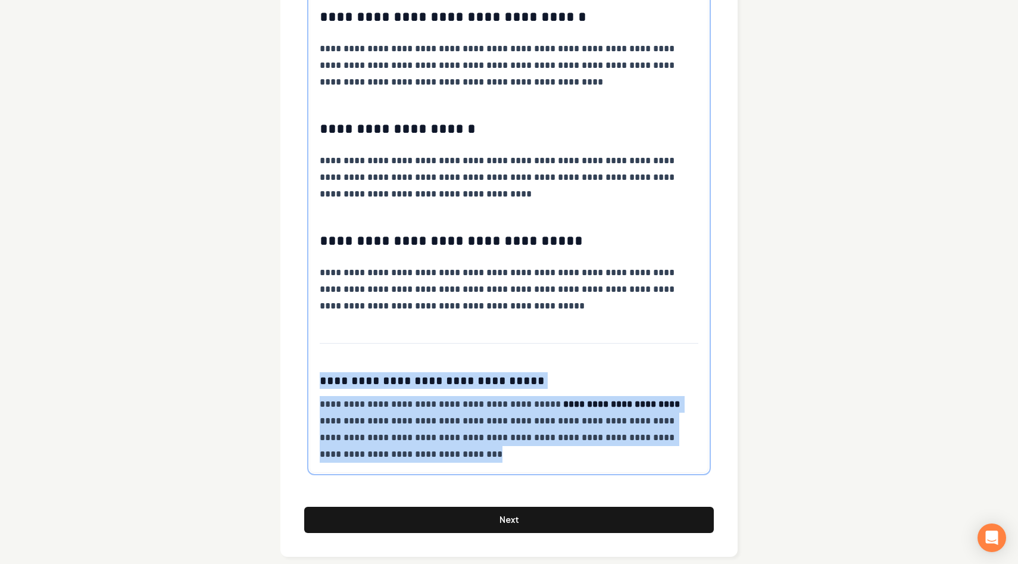
drag, startPoint x: 444, startPoint y: 461, endPoint x: 305, endPoint y: 371, distance: 165.0
click at [305, 371] on div "**********" at bounding box center [509, 26] width 410 height 904
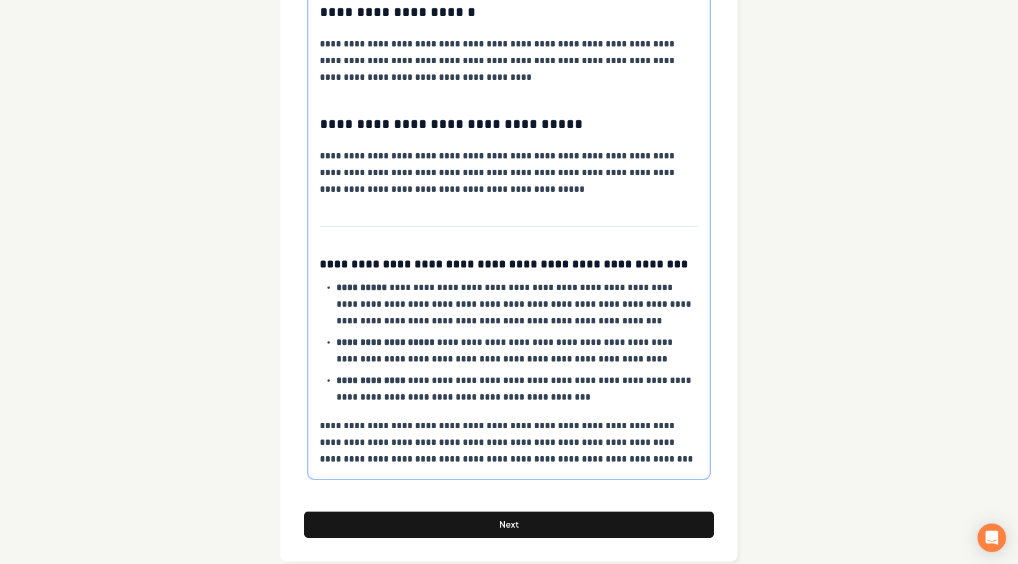
scroll to position [738, 0]
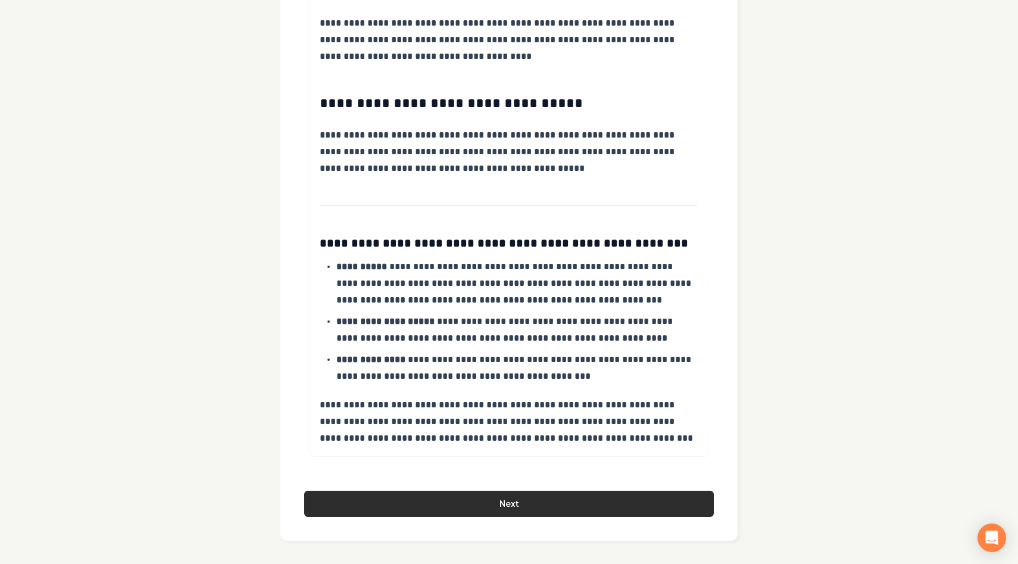
click at [511, 499] on button "Next" at bounding box center [509, 504] width 410 height 26
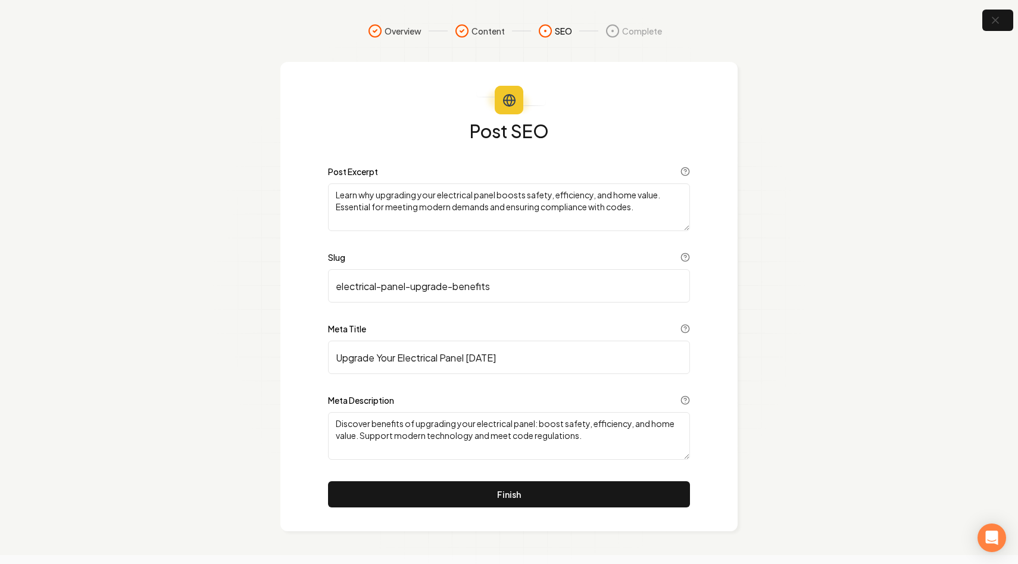
click at [299, 374] on div "Post SEO Post Excerpt Learn why upgrading your electrical panel boosts safety, …" at bounding box center [508, 296] width 457 height 469
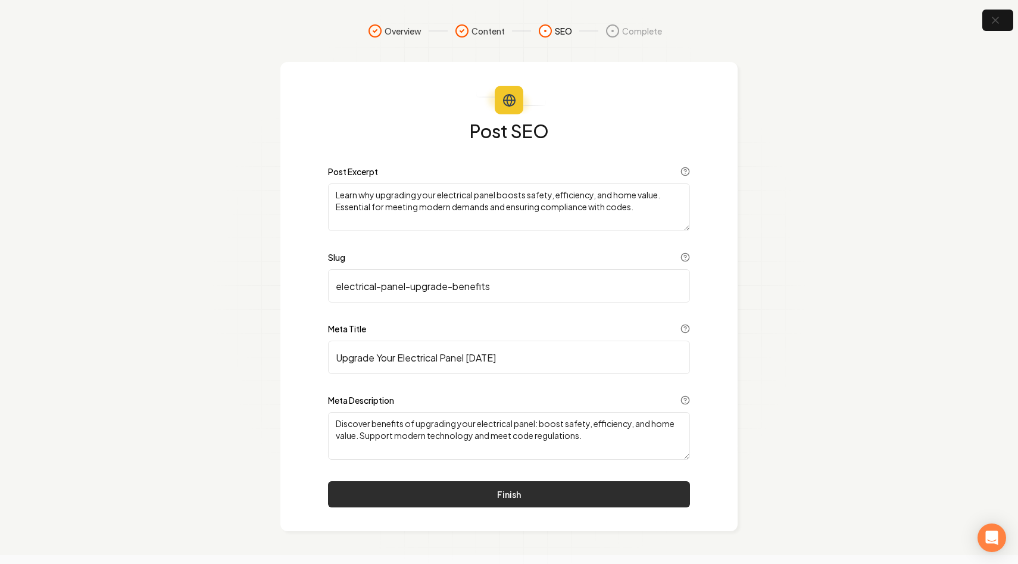
click at [430, 491] on button "Finish" at bounding box center [509, 494] width 362 height 26
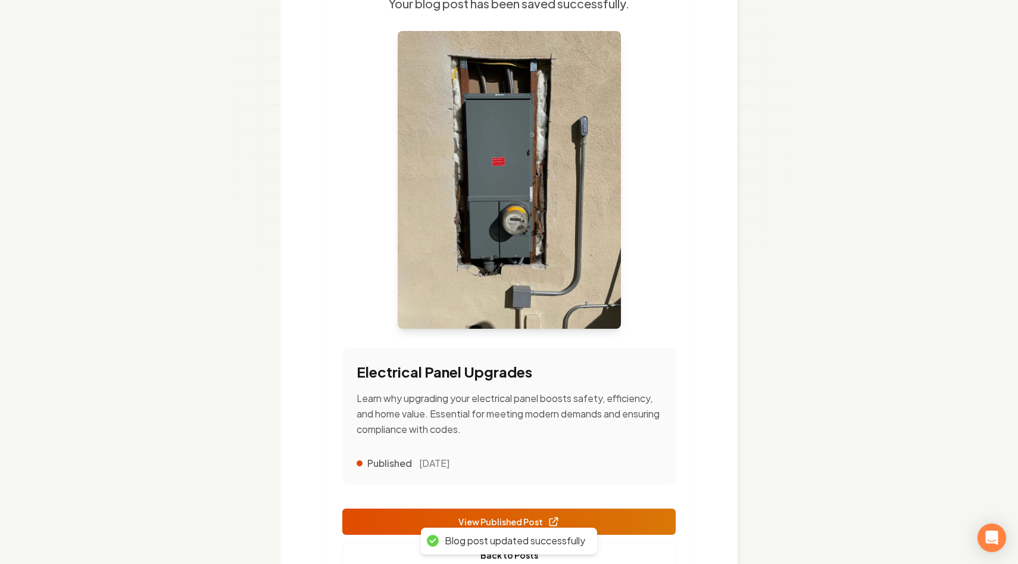
scroll to position [223, 0]
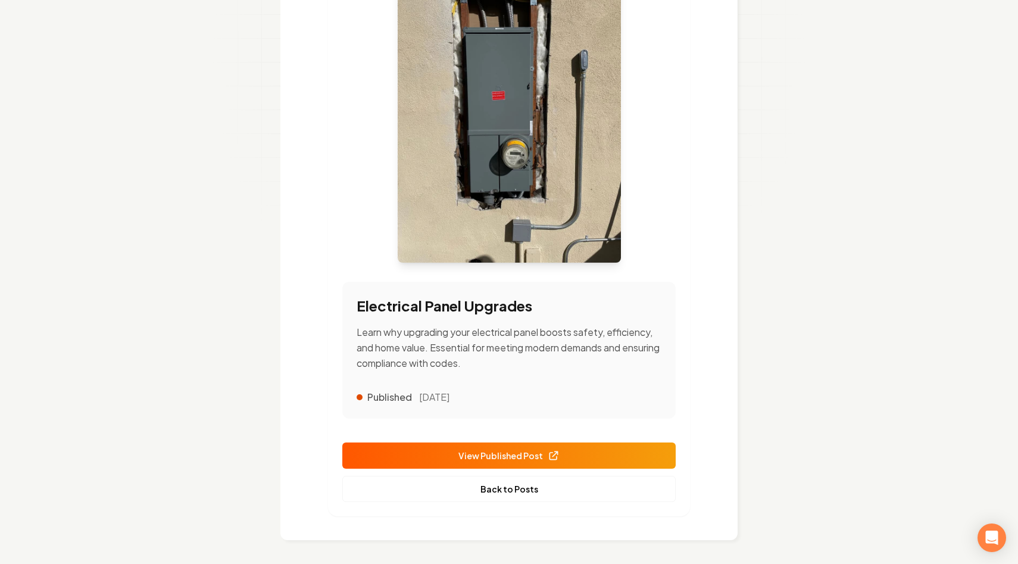
click at [480, 457] on span "View Published Post" at bounding box center [508, 455] width 101 height 13
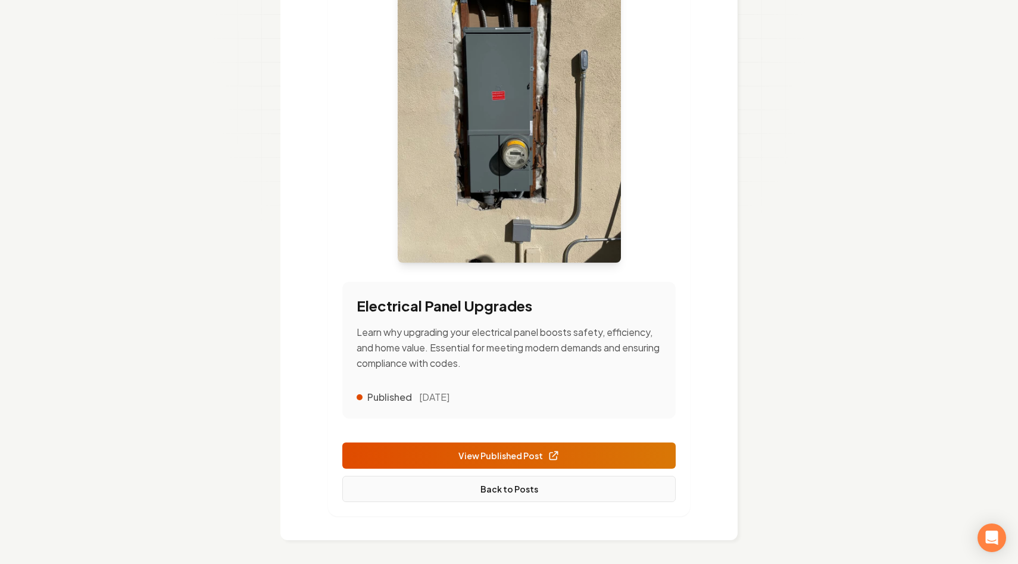
click at [496, 492] on link "Back to Posts" at bounding box center [508, 489] width 333 height 26
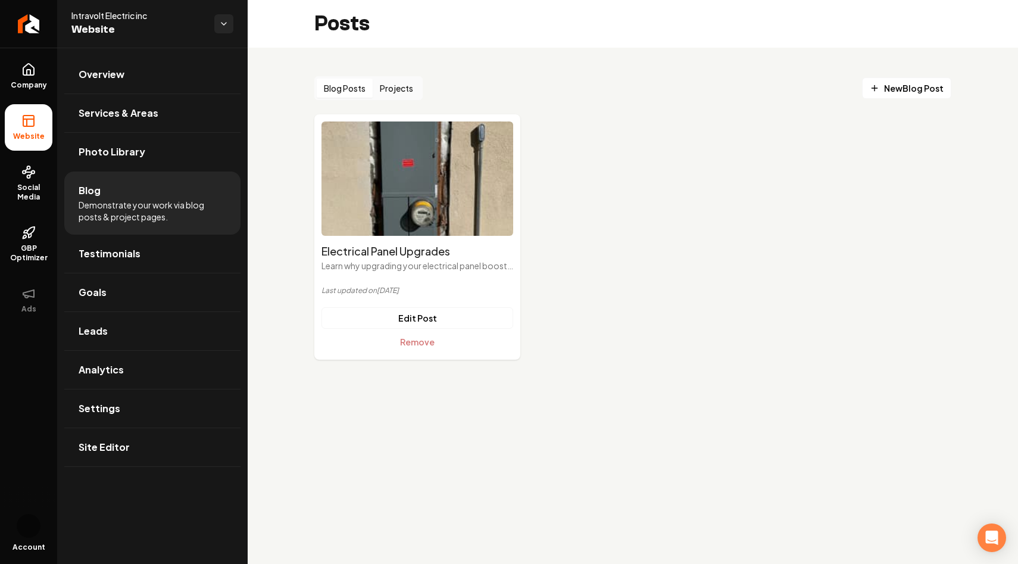
click at [850, 89] on div "Blog Posts Projects New Blog Post" at bounding box center [632, 88] width 637 height 24
click at [614, 154] on ul "Electrical Panel Upgrades Learn why upgrading your electrical panel boosts safe…" at bounding box center [632, 236] width 637 height 245
click at [293, 349] on div "Blog Posts Projects New Blog Post Electrical Panel Upgrades Learn why upgrading…" at bounding box center [633, 218] width 770 height 341
click at [923, 95] on link "New Blog Post" at bounding box center [906, 87] width 89 height 21
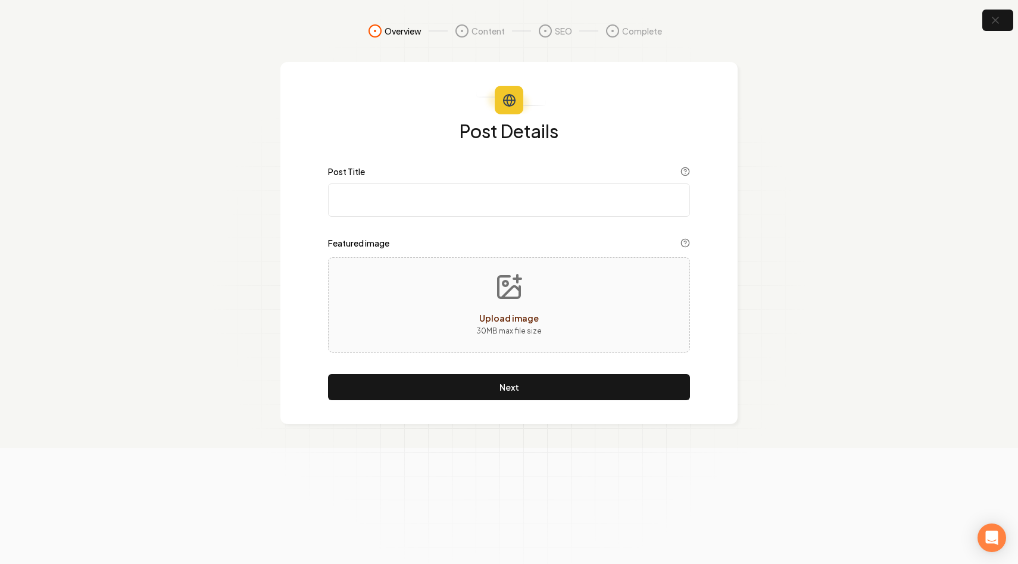
click at [433, 210] on input "Post Title" at bounding box center [509, 199] width 362 height 33
paste input "Backup Home Power System Use Cases"
type input "Backup Home Power System Use Cases"
click at [1001, 15] on icon "button" at bounding box center [995, 20] width 15 height 15
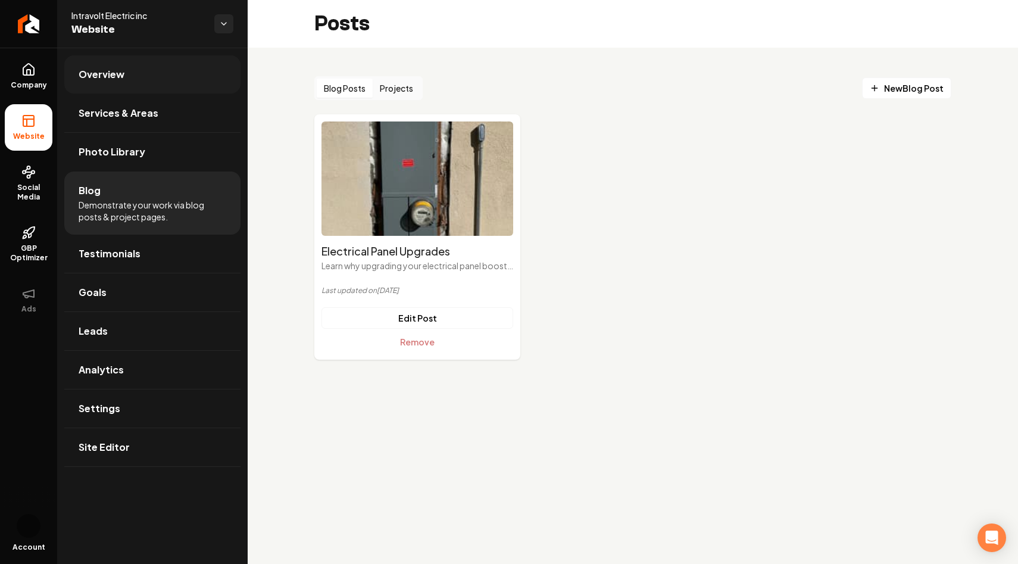
click at [143, 84] on link "Overview" at bounding box center [152, 74] width 176 height 38
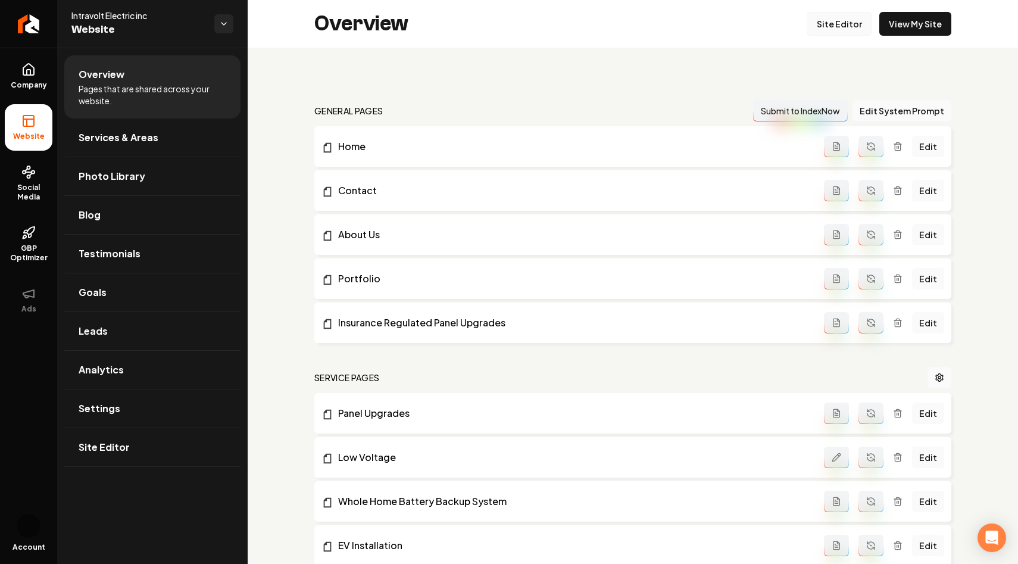
click at [836, 23] on link "Site Editor" at bounding box center [839, 24] width 65 height 24
click at [86, 226] on link "Blog" at bounding box center [152, 215] width 176 height 38
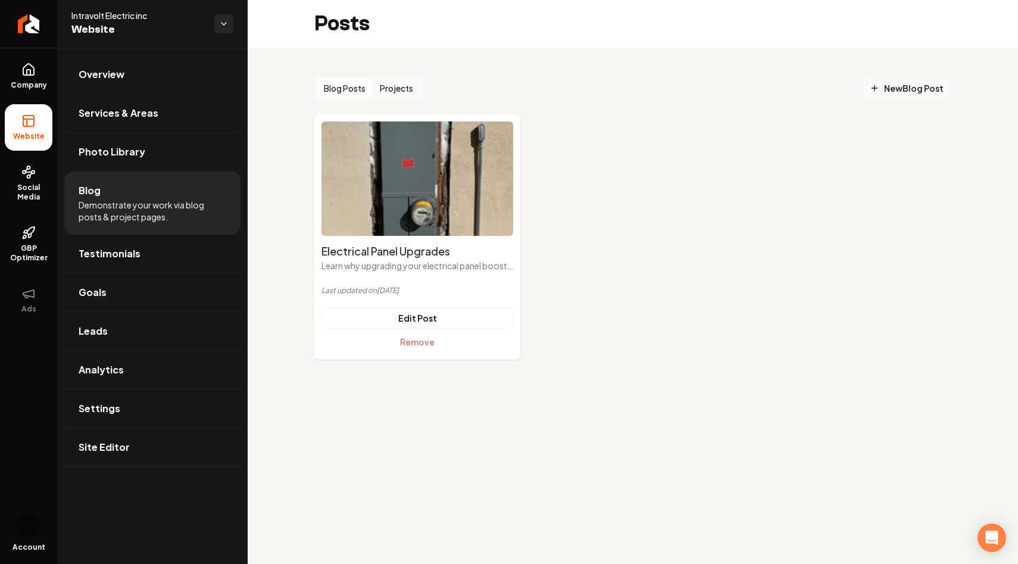
click at [916, 86] on span "New Blog Post" at bounding box center [907, 88] width 74 height 13
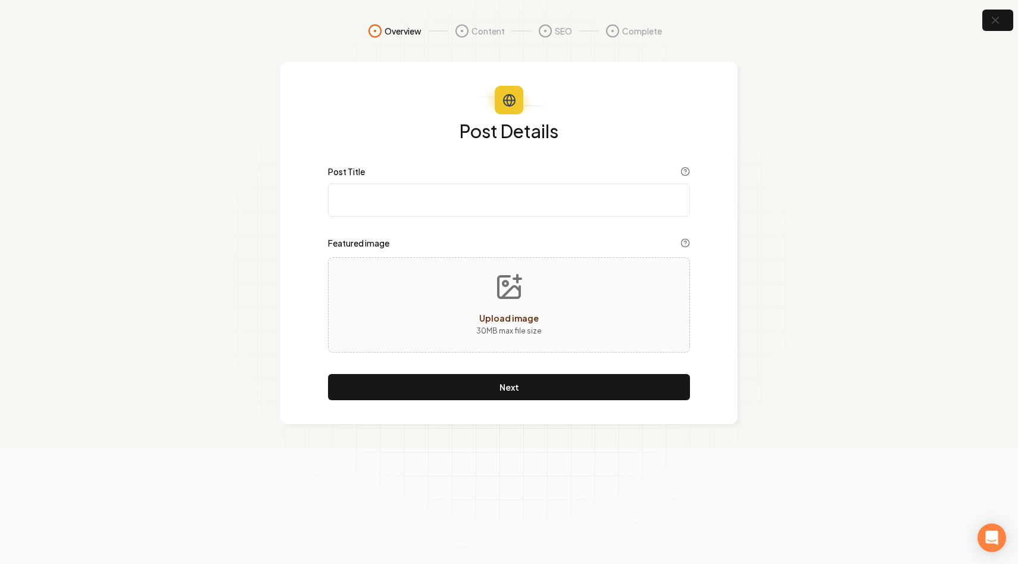
click at [375, 208] on input "Post Title" at bounding box center [509, 199] width 362 height 33
paste input "Backup Home Power System Use Cases"
type input "Backup Home Power System Use Cases"
click at [502, 301] on button "Upload image 30 MB max file size" at bounding box center [509, 304] width 85 height 83
type input "**********"
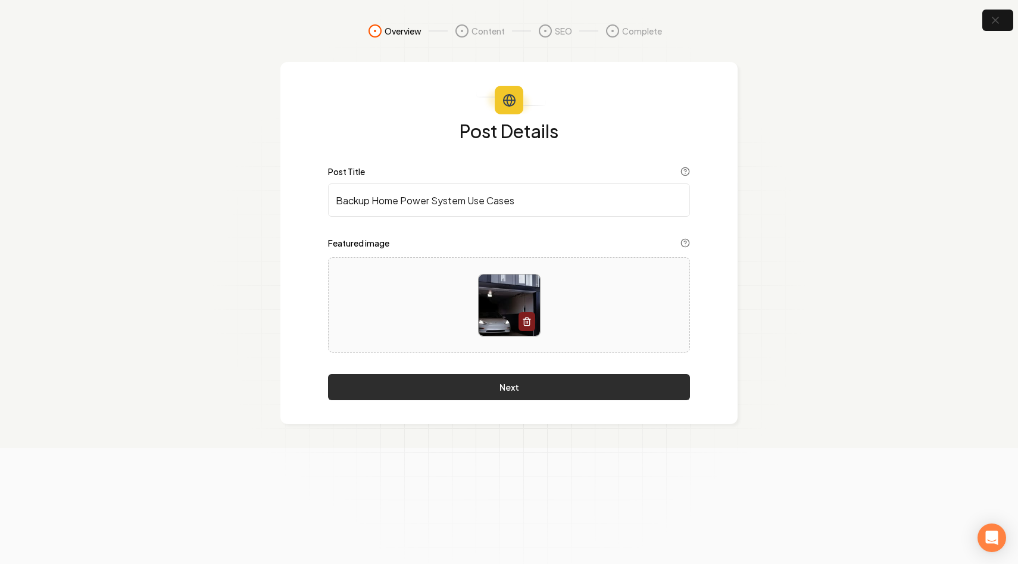
click at [466, 386] on button "Next" at bounding box center [509, 387] width 362 height 26
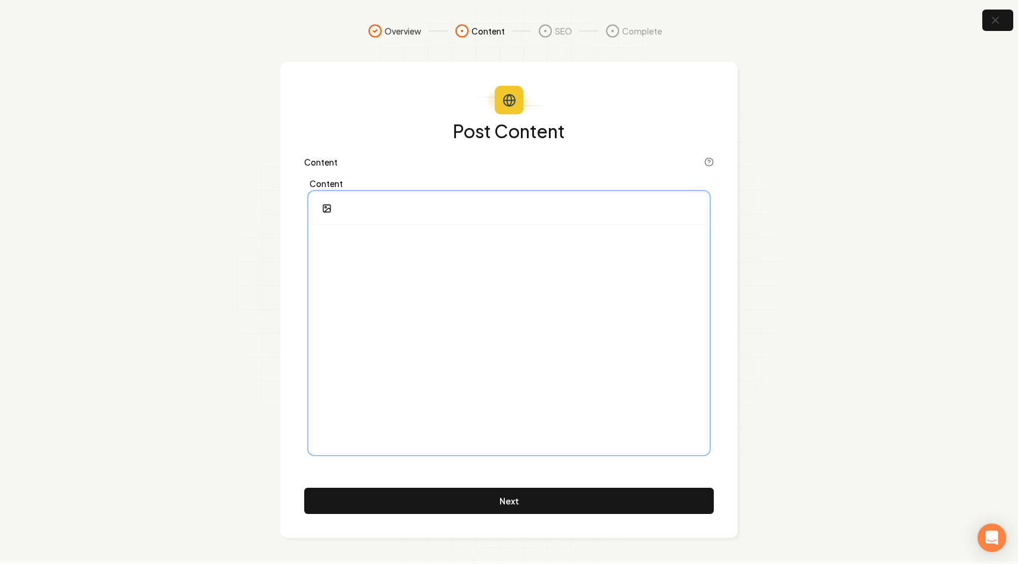
click at [397, 327] on div at bounding box center [509, 338] width 398 height 229
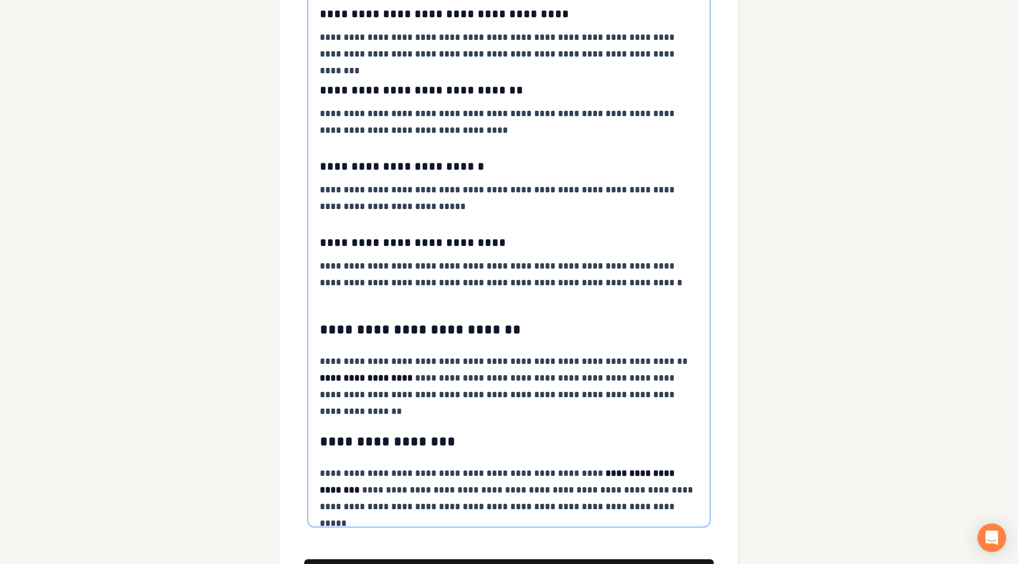
scroll to position [629, 0]
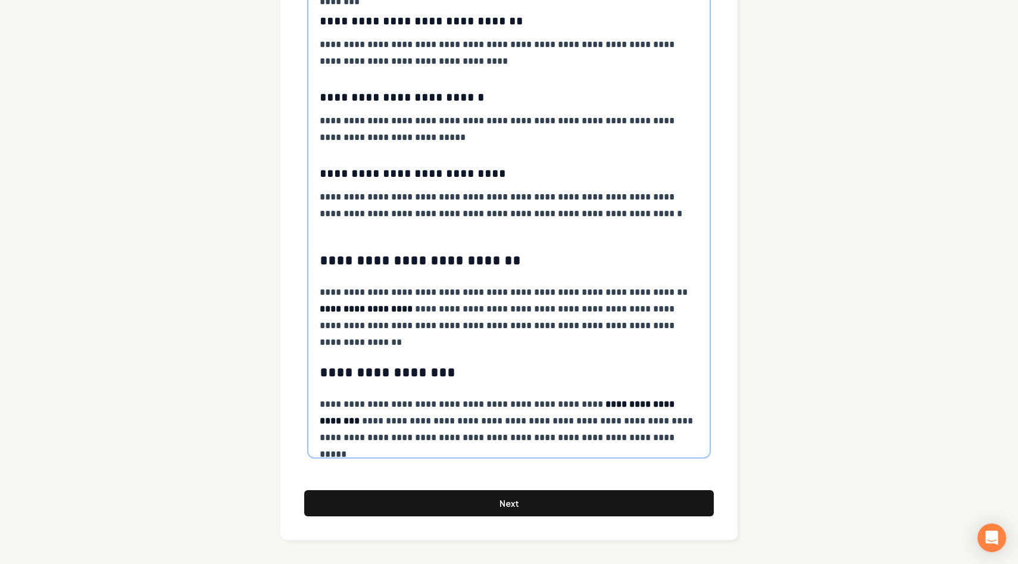
click at [321, 405] on p "**********" at bounding box center [509, 421] width 379 height 50
paste div
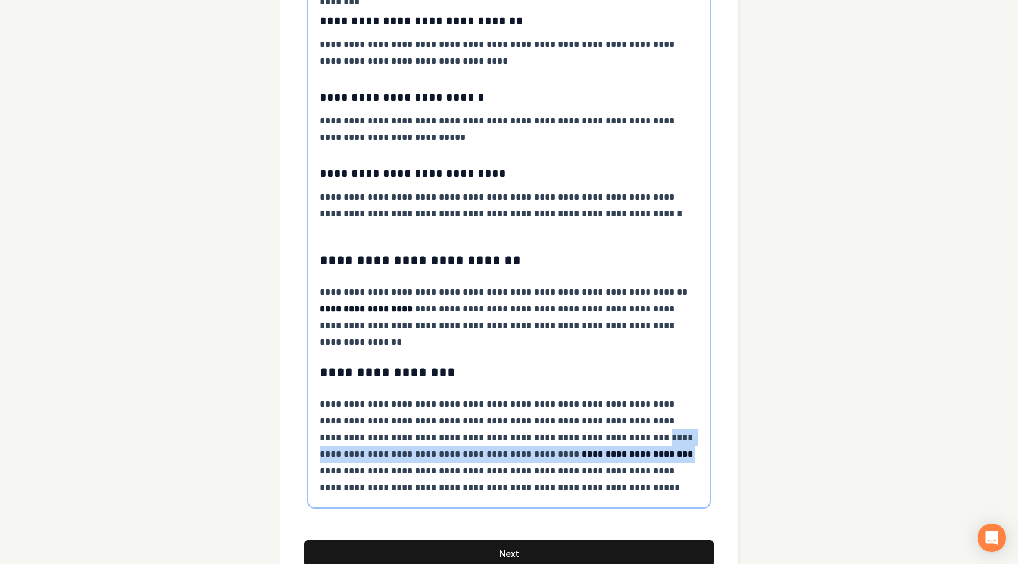
click at [596, 458] on p "**********" at bounding box center [509, 446] width 379 height 100
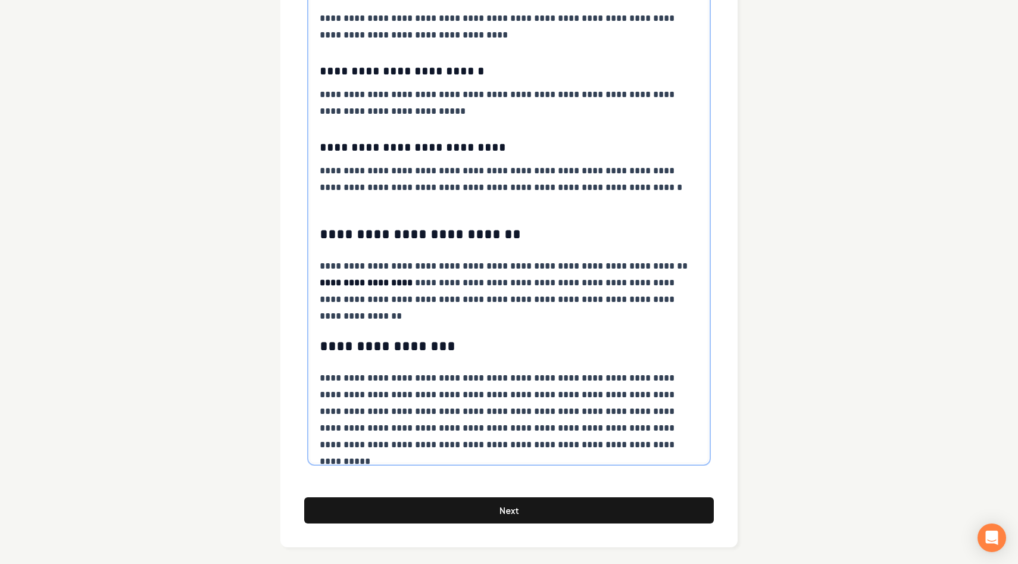
scroll to position [662, 0]
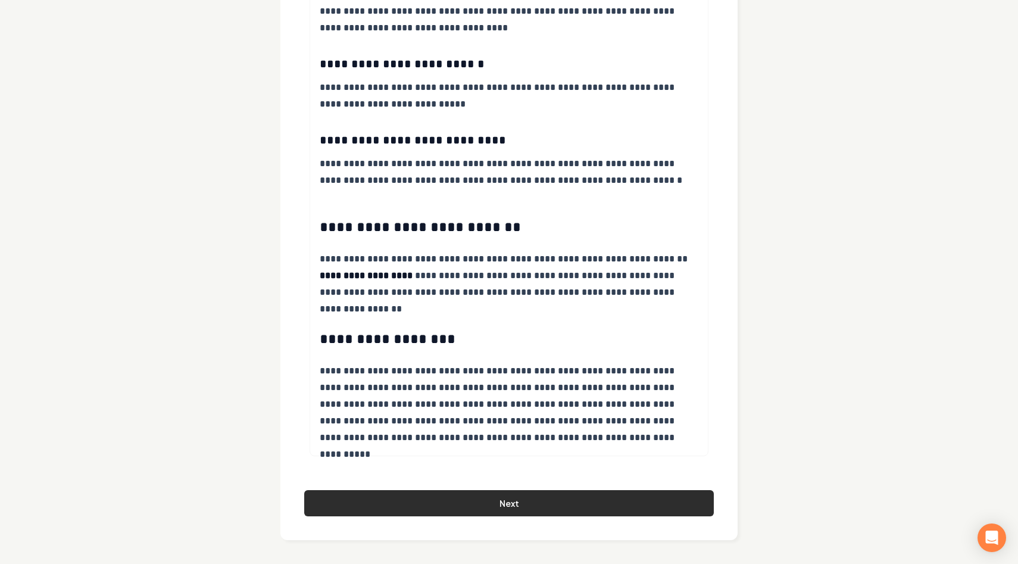
click at [541, 503] on button "Next" at bounding box center [509, 503] width 410 height 26
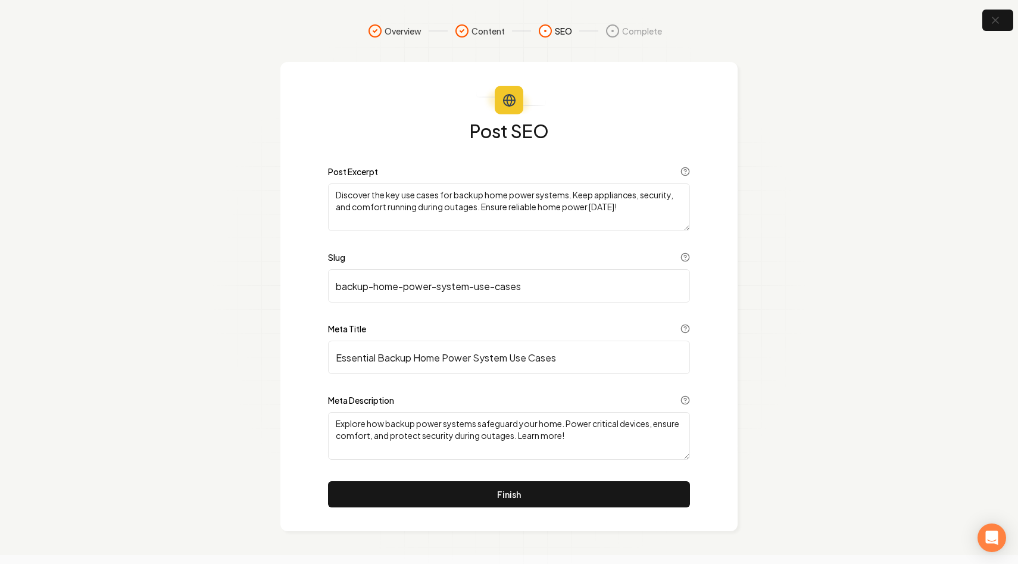
scroll to position [0, 0]
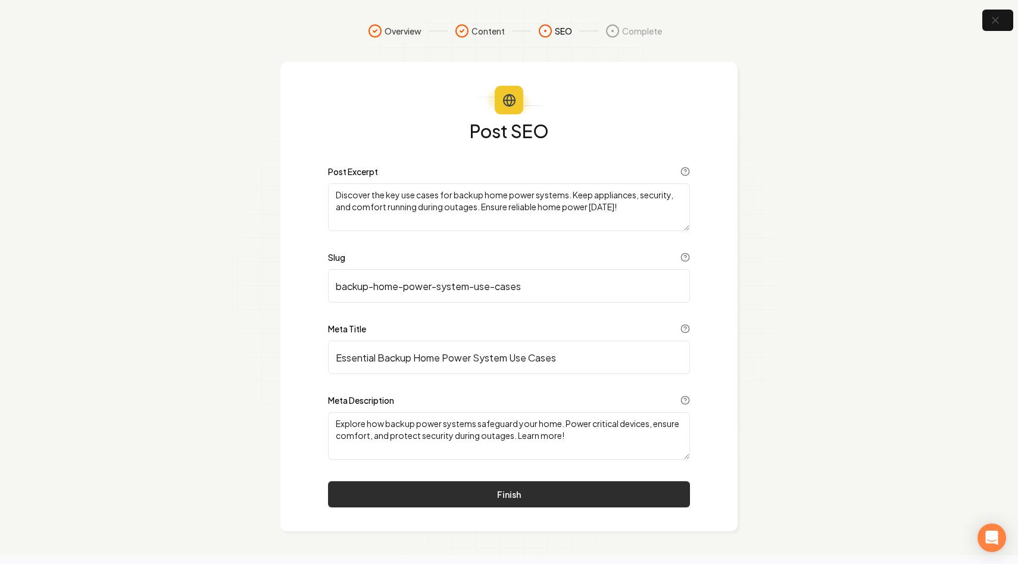
click at [390, 494] on button "Finish" at bounding box center [509, 494] width 362 height 26
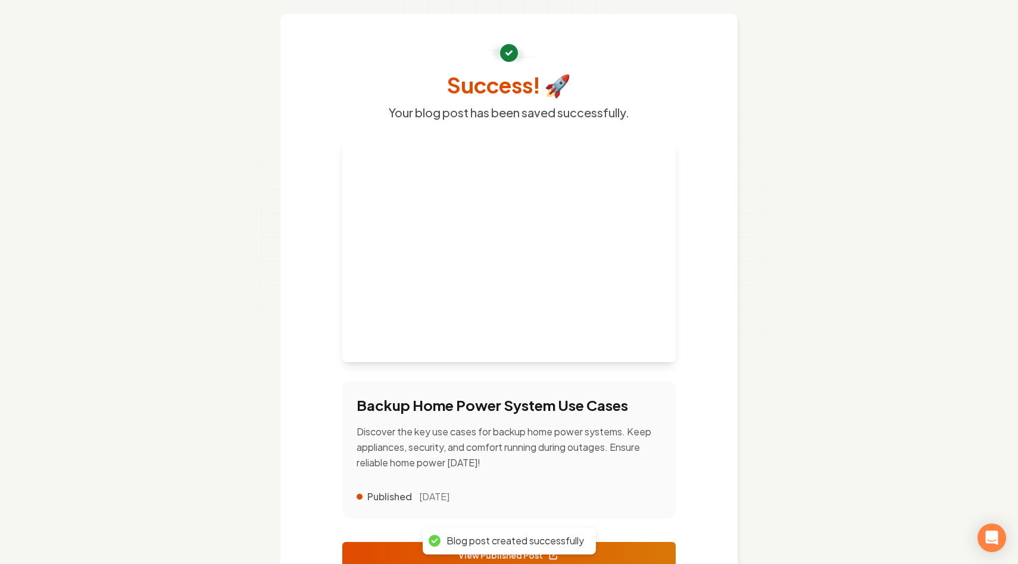
scroll to position [124, 0]
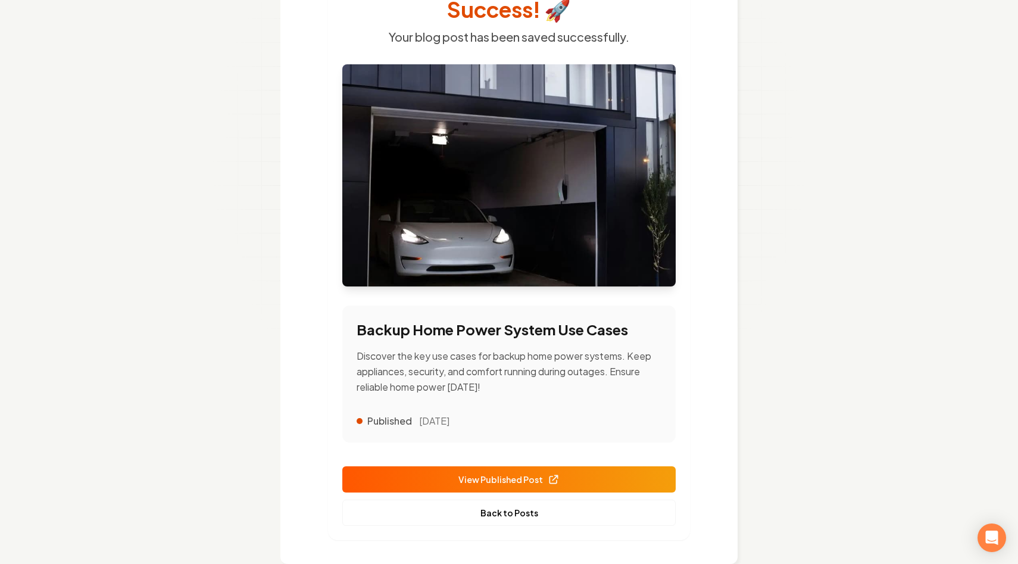
click at [479, 473] on span "View Published Post" at bounding box center [508, 479] width 101 height 13
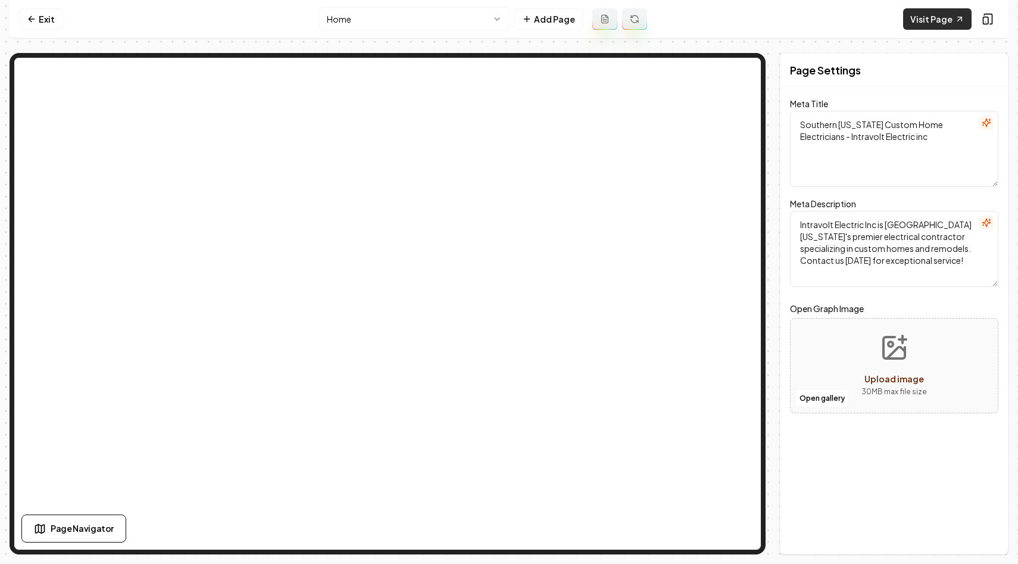
click at [924, 23] on link "Visit Page" at bounding box center [937, 18] width 68 height 21
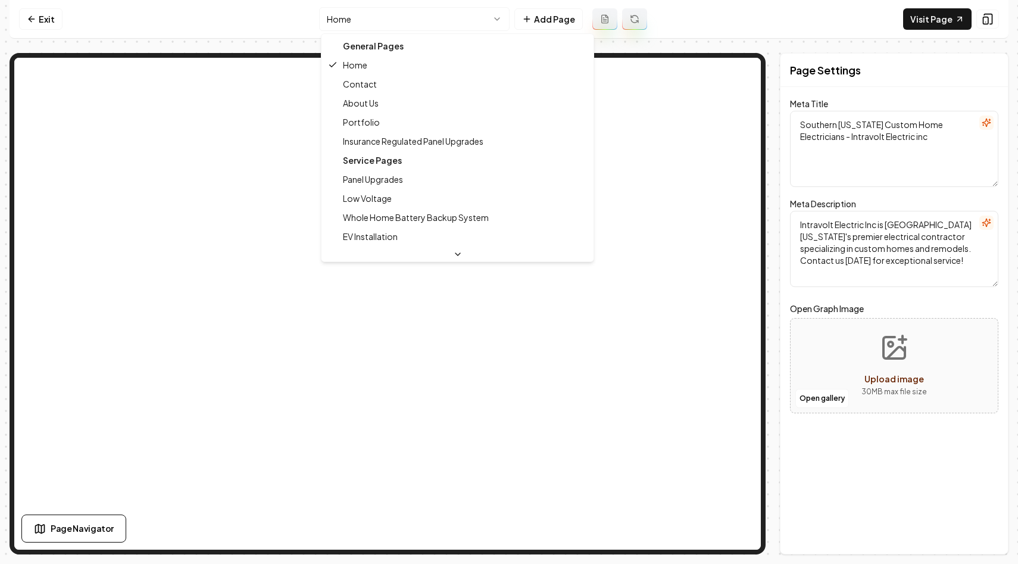
click at [365, 15] on html "Computer Required This feature is only available on a computer. Please switch t…" at bounding box center [509, 282] width 1018 height 564
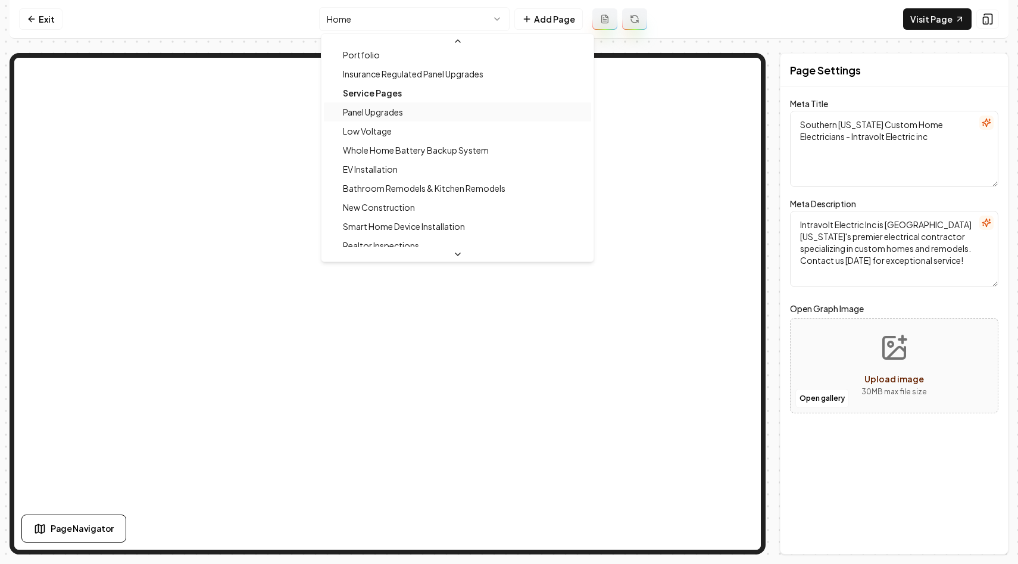
scroll to position [83, 0]
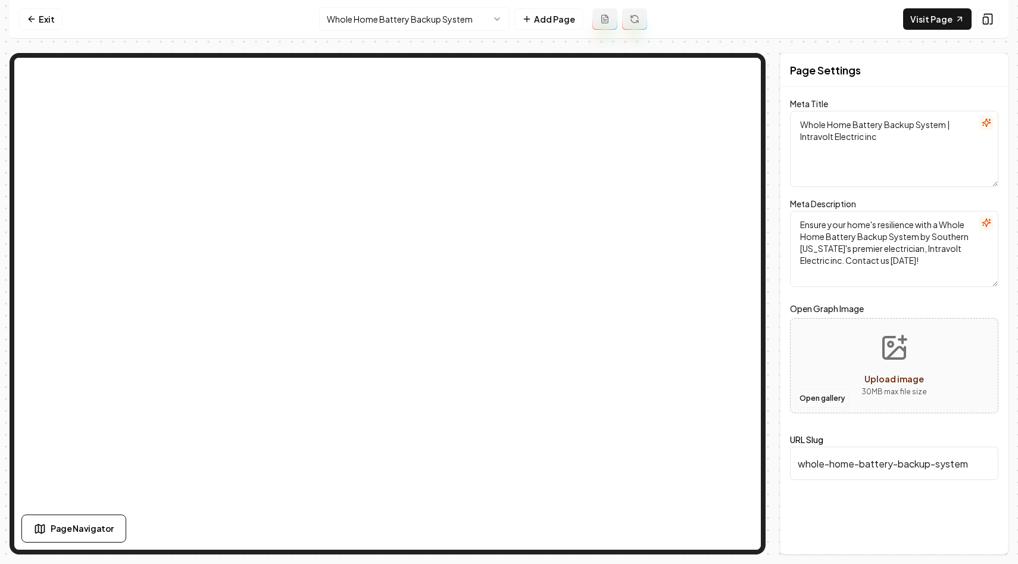
click at [825, 402] on button "Open gallery" at bounding box center [822, 398] width 54 height 19
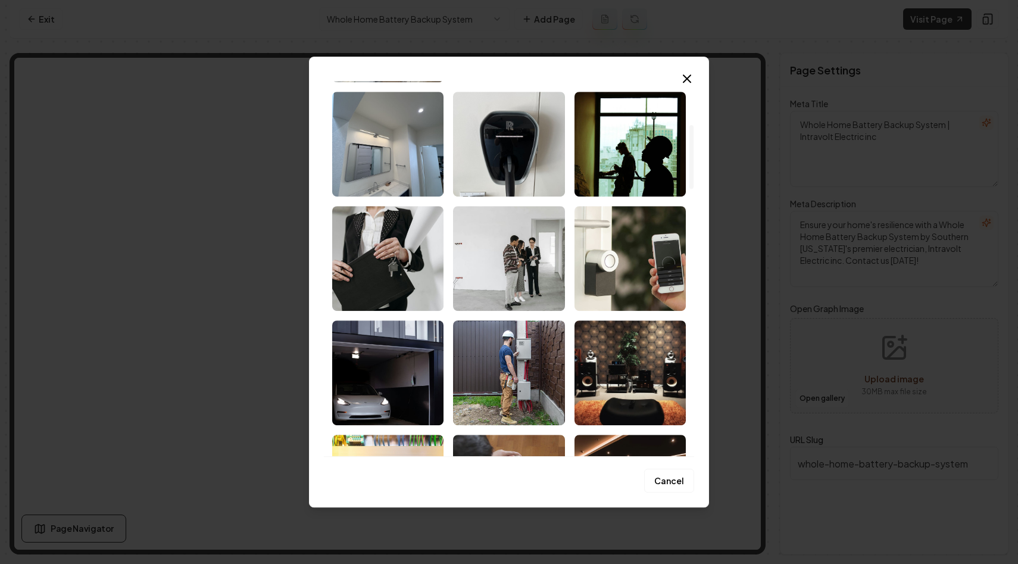
scroll to position [261, 0]
